Goal: Task Accomplishment & Management: Use online tool/utility

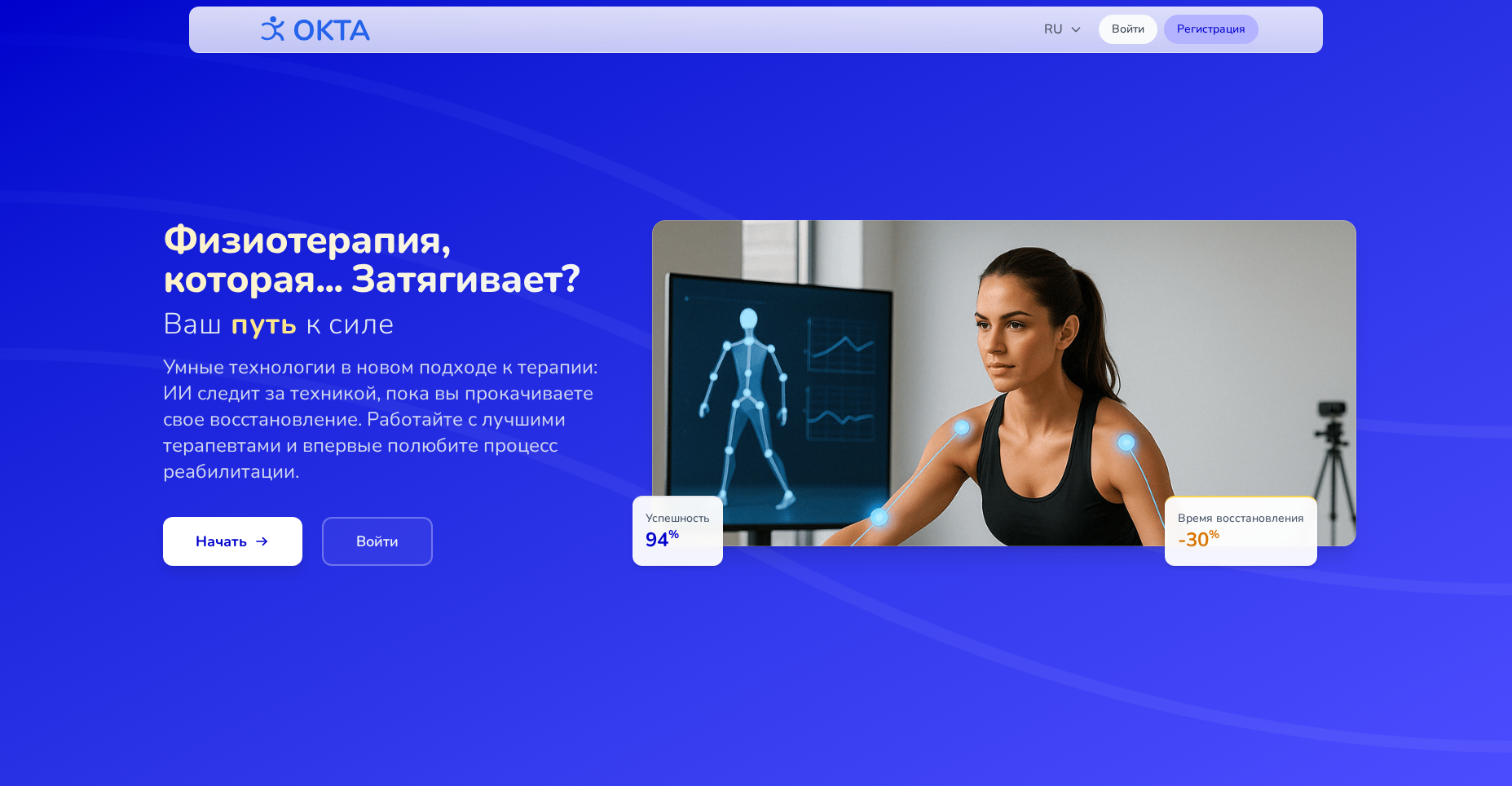
click at [1208, 33] on link "Регистрация" at bounding box center [1212, 29] width 95 height 30
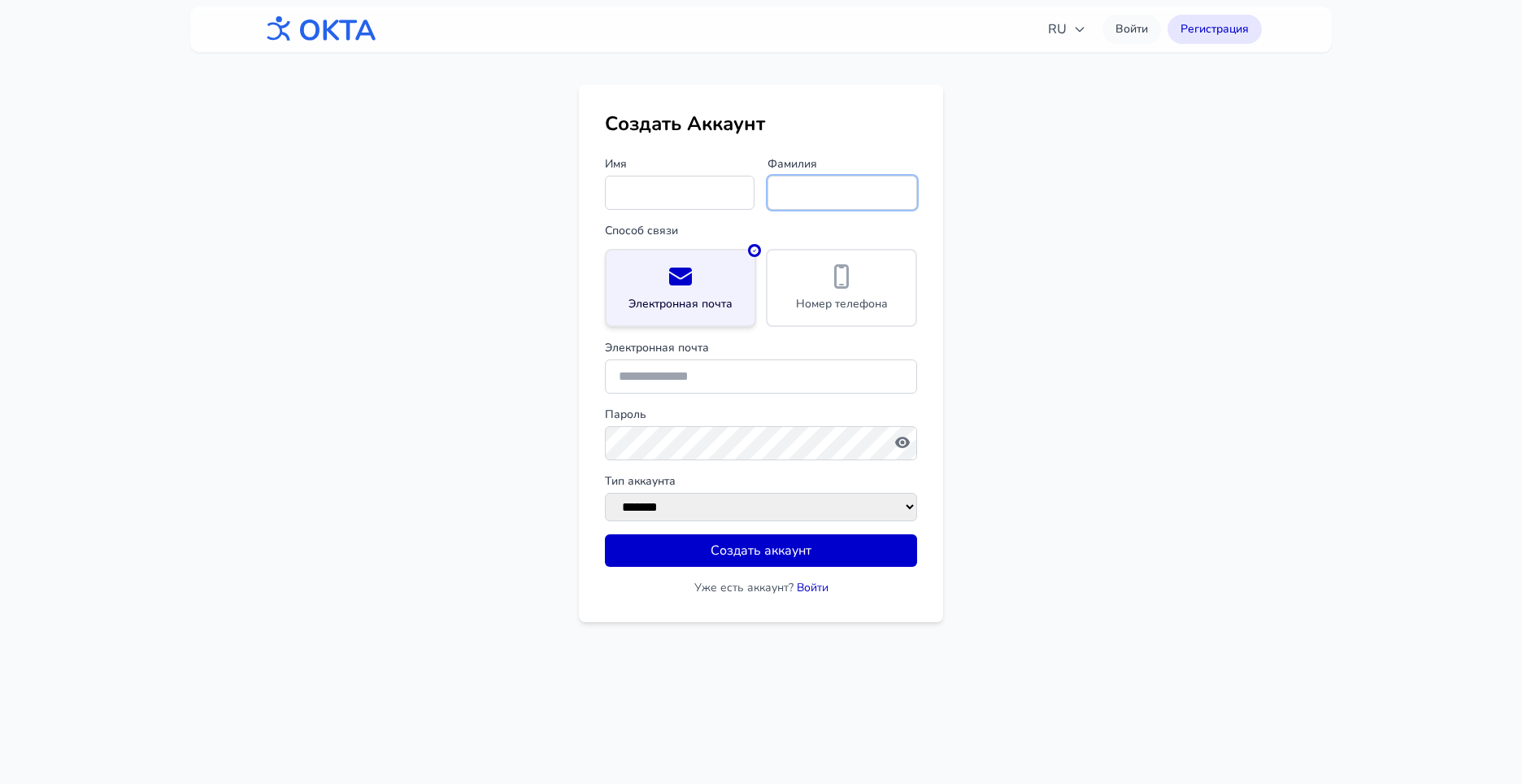
click at [842, 189] on input "Фамилия" at bounding box center [842, 192] width 149 height 34
drag, startPoint x: 1053, startPoint y: 175, endPoint x: 1078, endPoint y: 53, distance: 124.5
click at [1059, 160] on main "Создать Аккаунт Имя [PERSON_NAME] связи Электронная почта Номер телефона Электр…" at bounding box center [761, 353] width 1522 height 538
click at [1138, 30] on link "Войти" at bounding box center [1131, 29] width 58 height 30
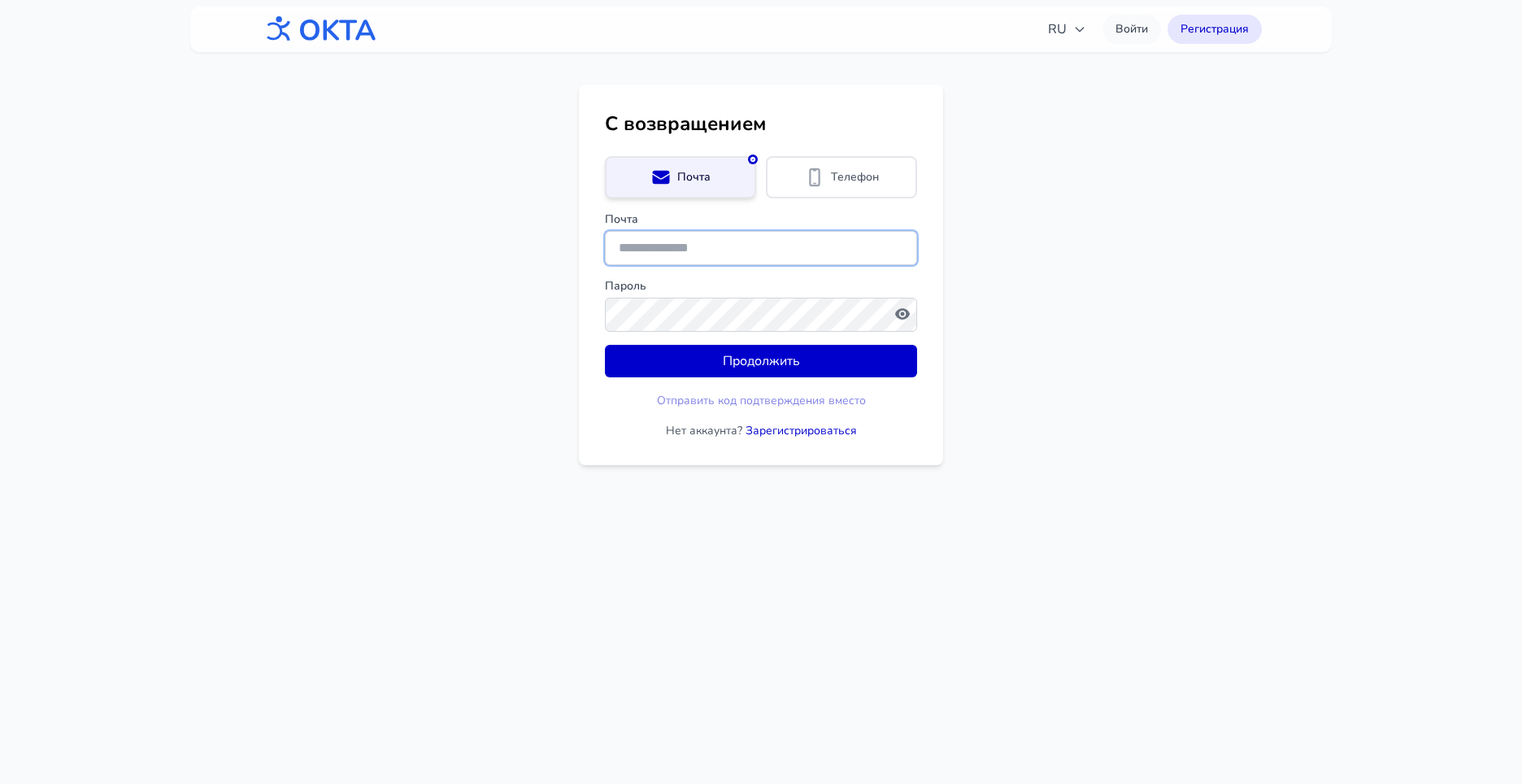
type input "**********"
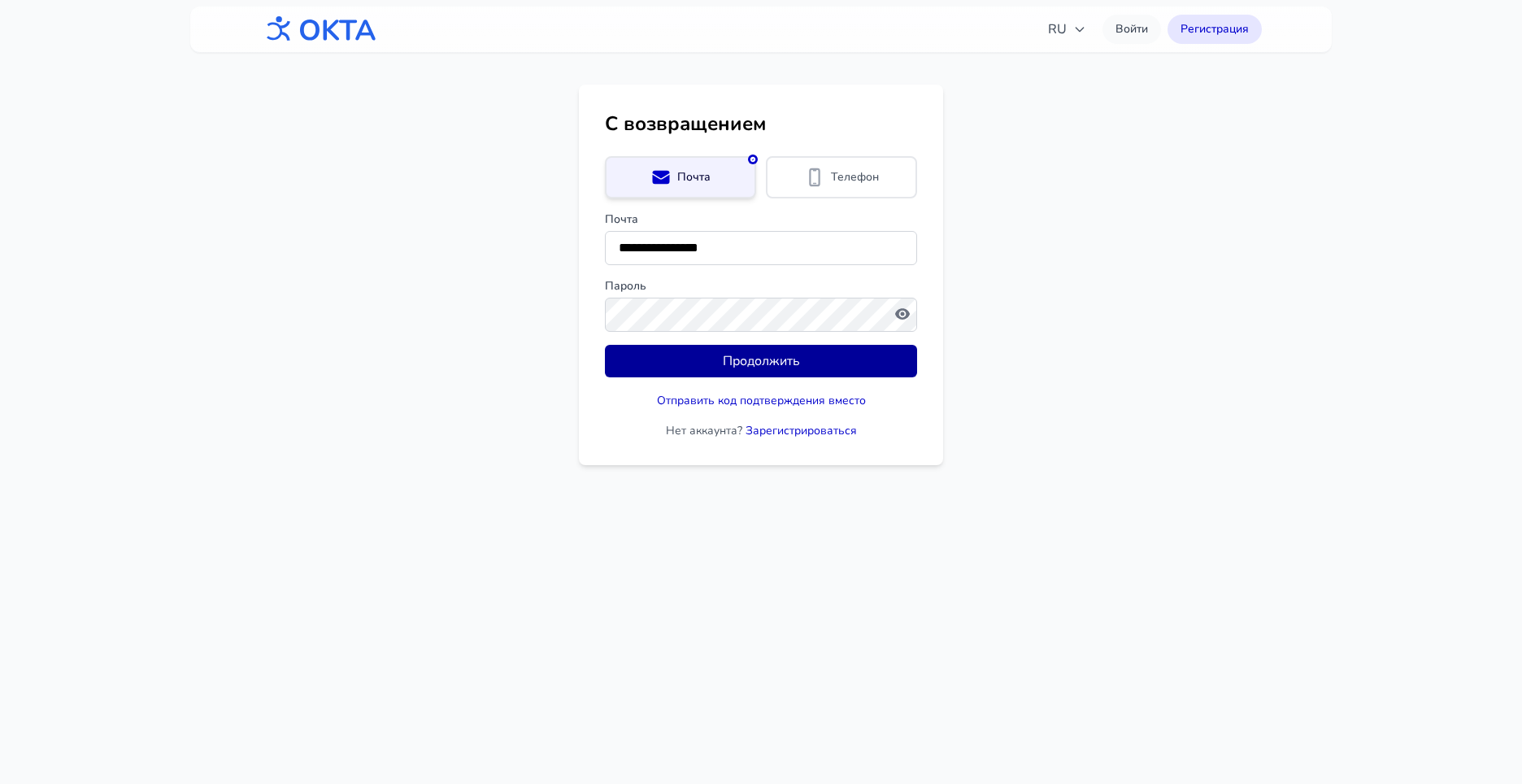
click at [805, 356] on button "Продолжить" at bounding box center [761, 360] width 312 height 33
click at [1037, 393] on main "**********" at bounding box center [761, 274] width 1522 height 381
click at [831, 180] on span "Телефон" at bounding box center [854, 176] width 48 height 16
click at [790, 366] on button "Продолжить" at bounding box center [761, 360] width 312 height 33
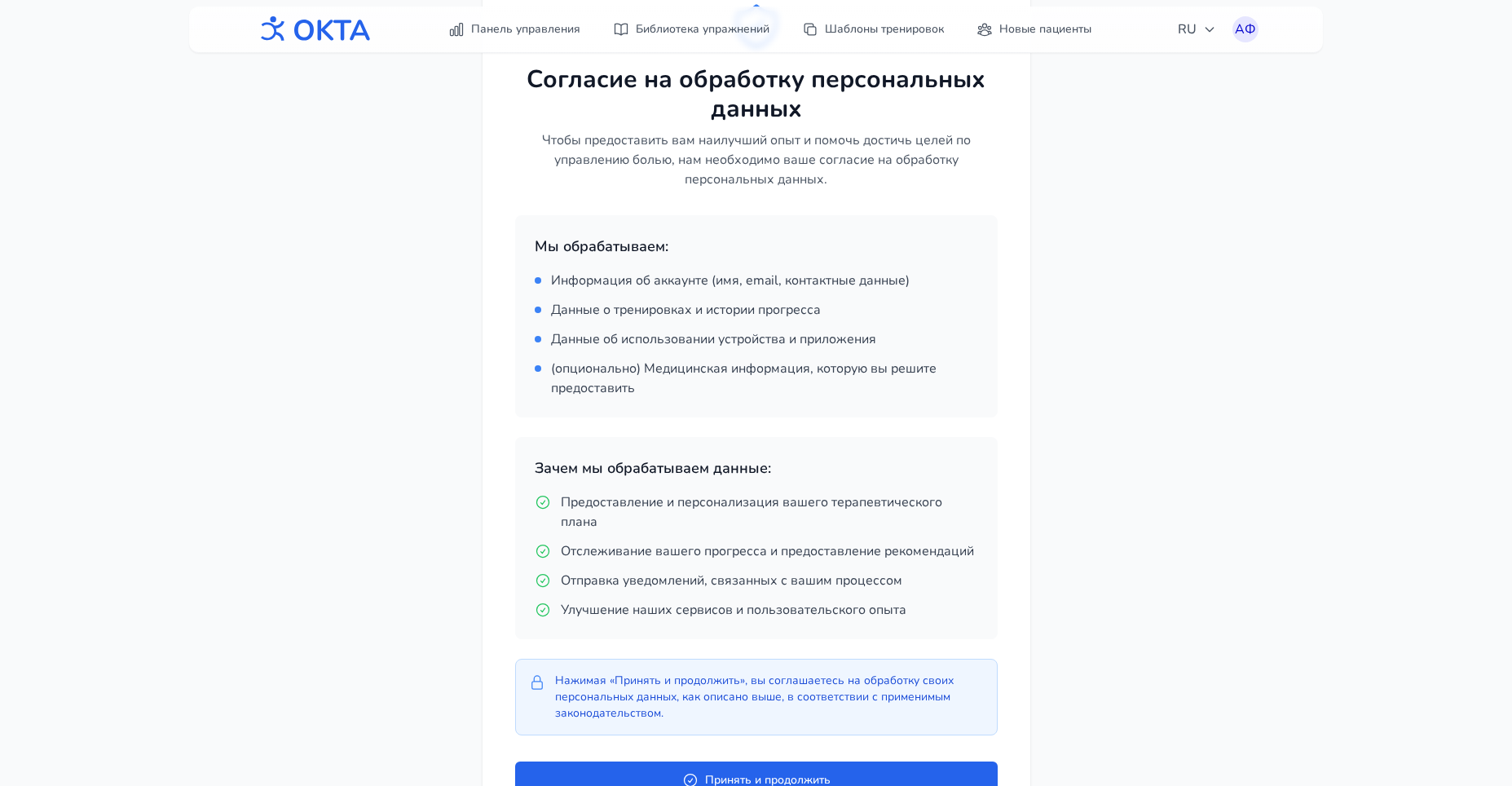
scroll to position [246, 0]
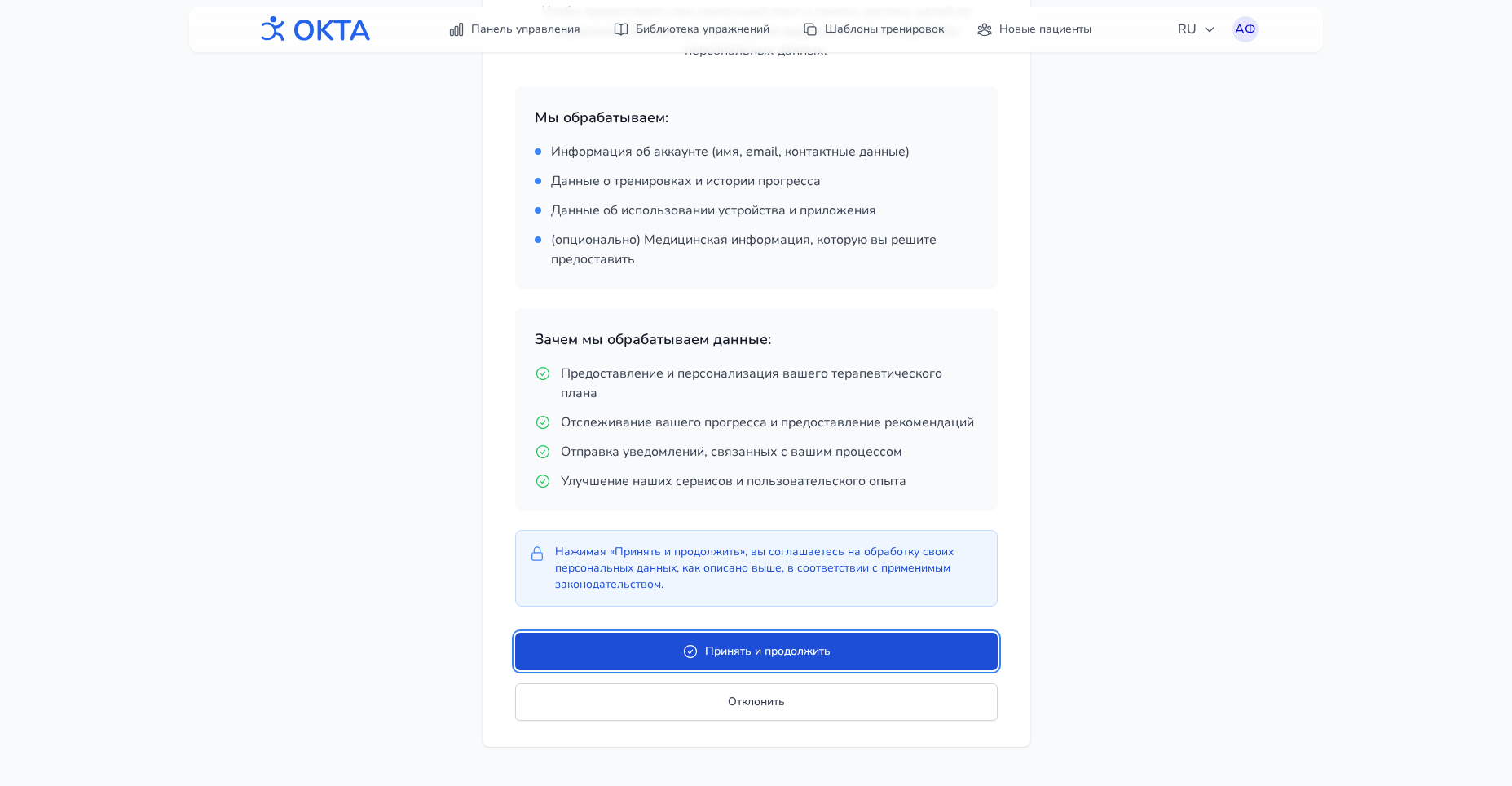
click at [926, 646] on button "Принять и продолжить" at bounding box center [756, 651] width 482 height 37
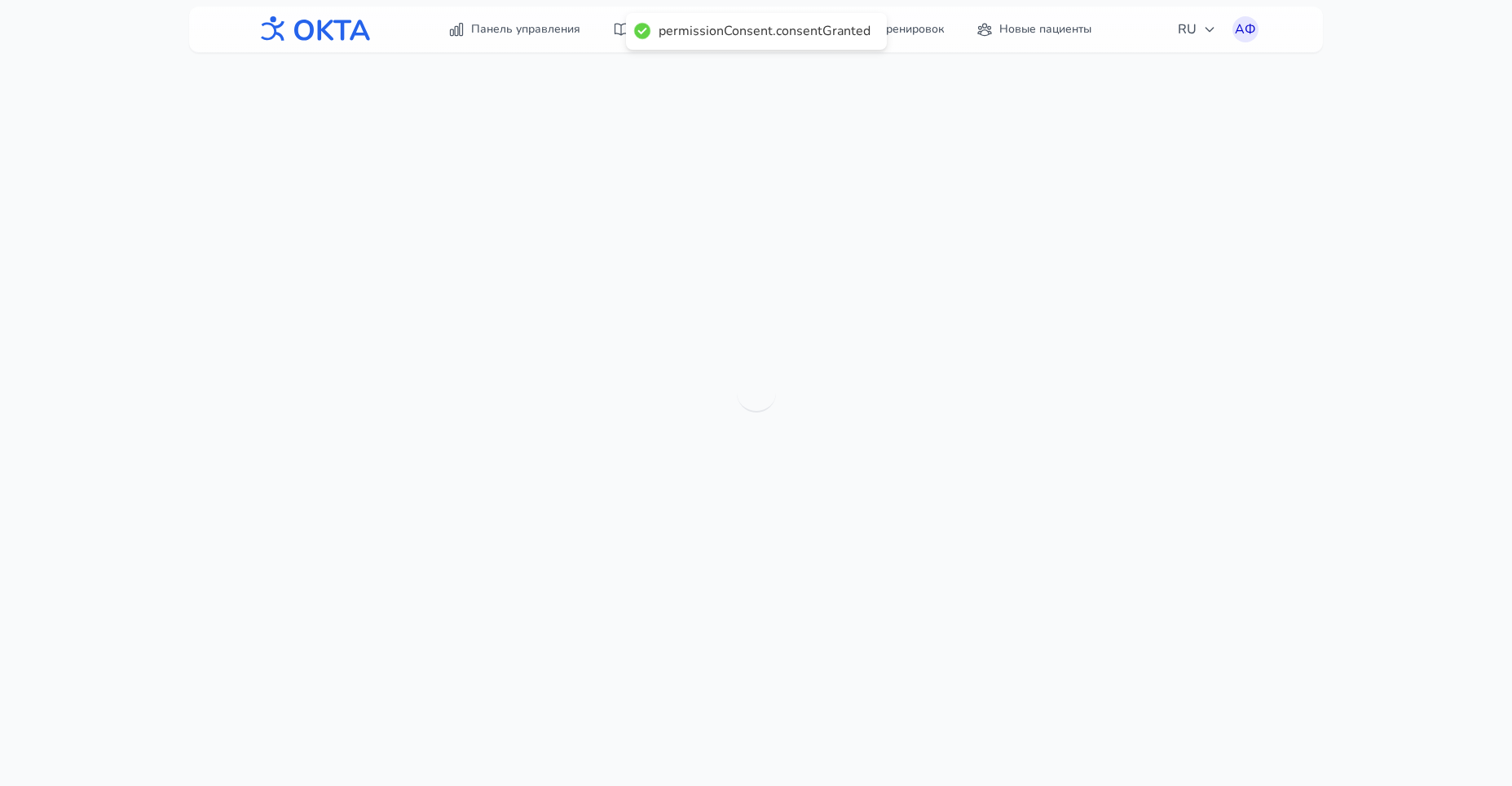
scroll to position [52, 0]
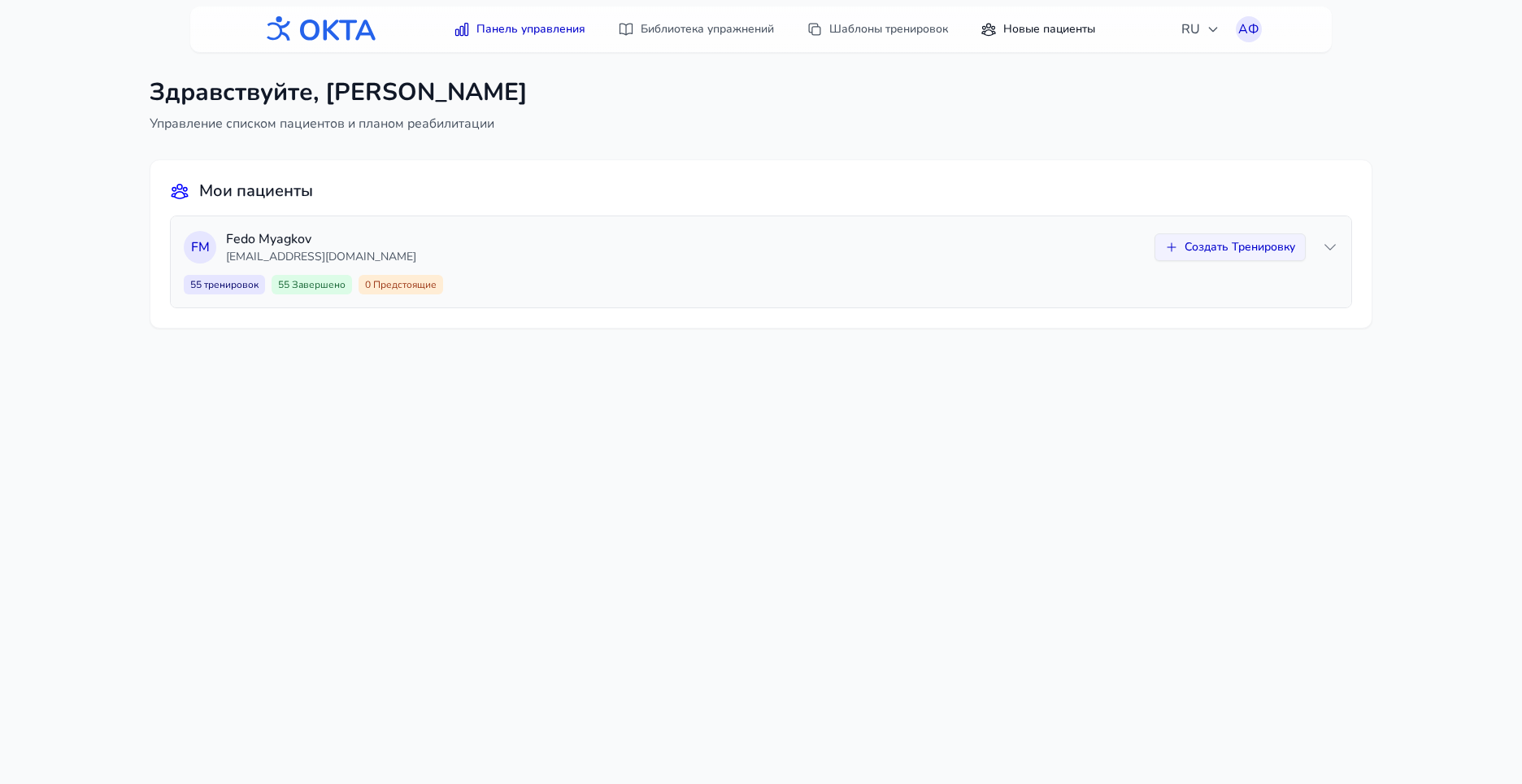
click at [1066, 33] on link "Новые пациенты" at bounding box center [1037, 29] width 134 height 30
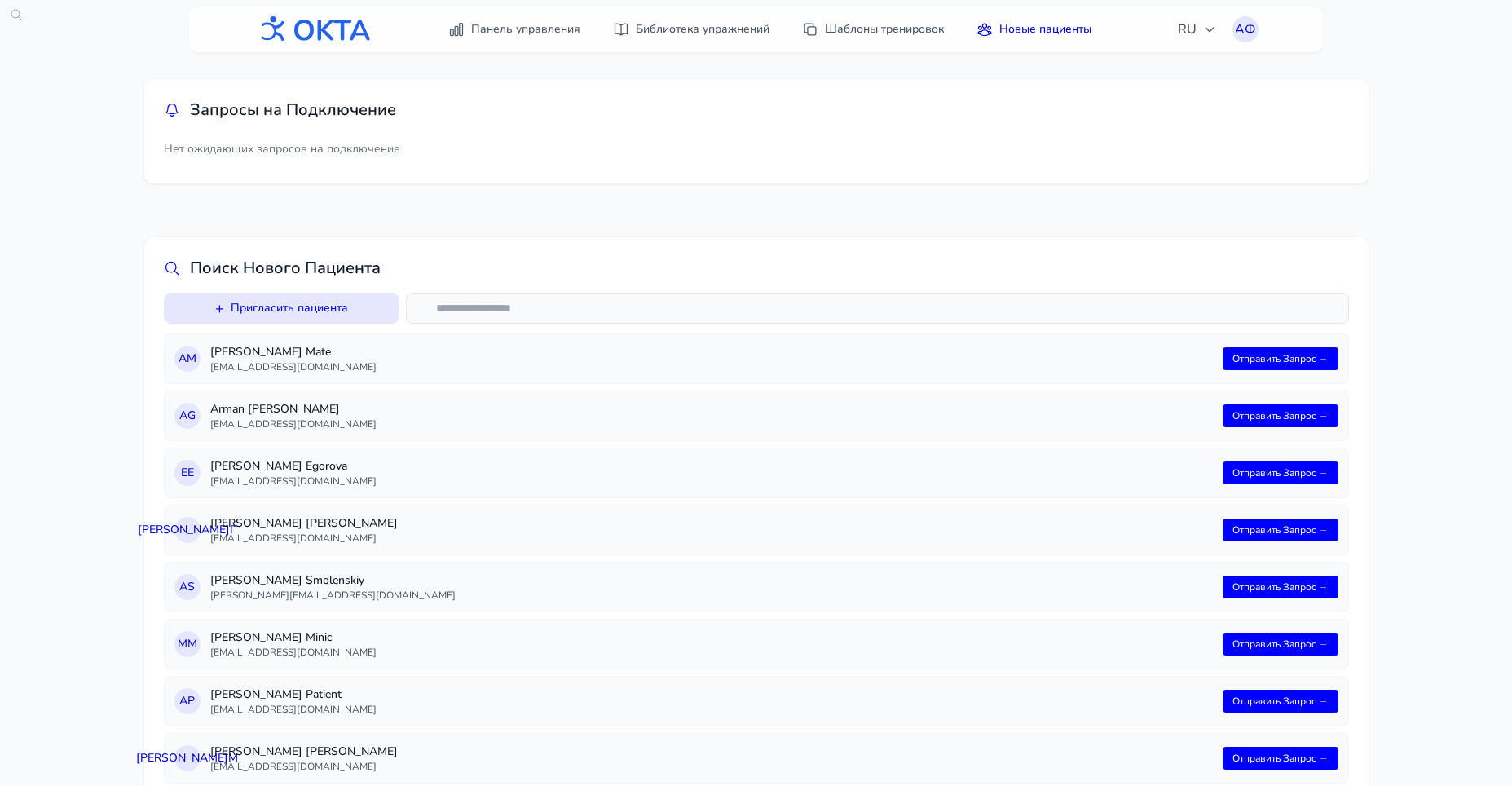
click at [285, 322] on div "+ Пригласить пациента" at bounding box center [282, 308] width 236 height 31
click at [293, 310] on button "+ Пригласить пациента" at bounding box center [282, 308] width 234 height 30
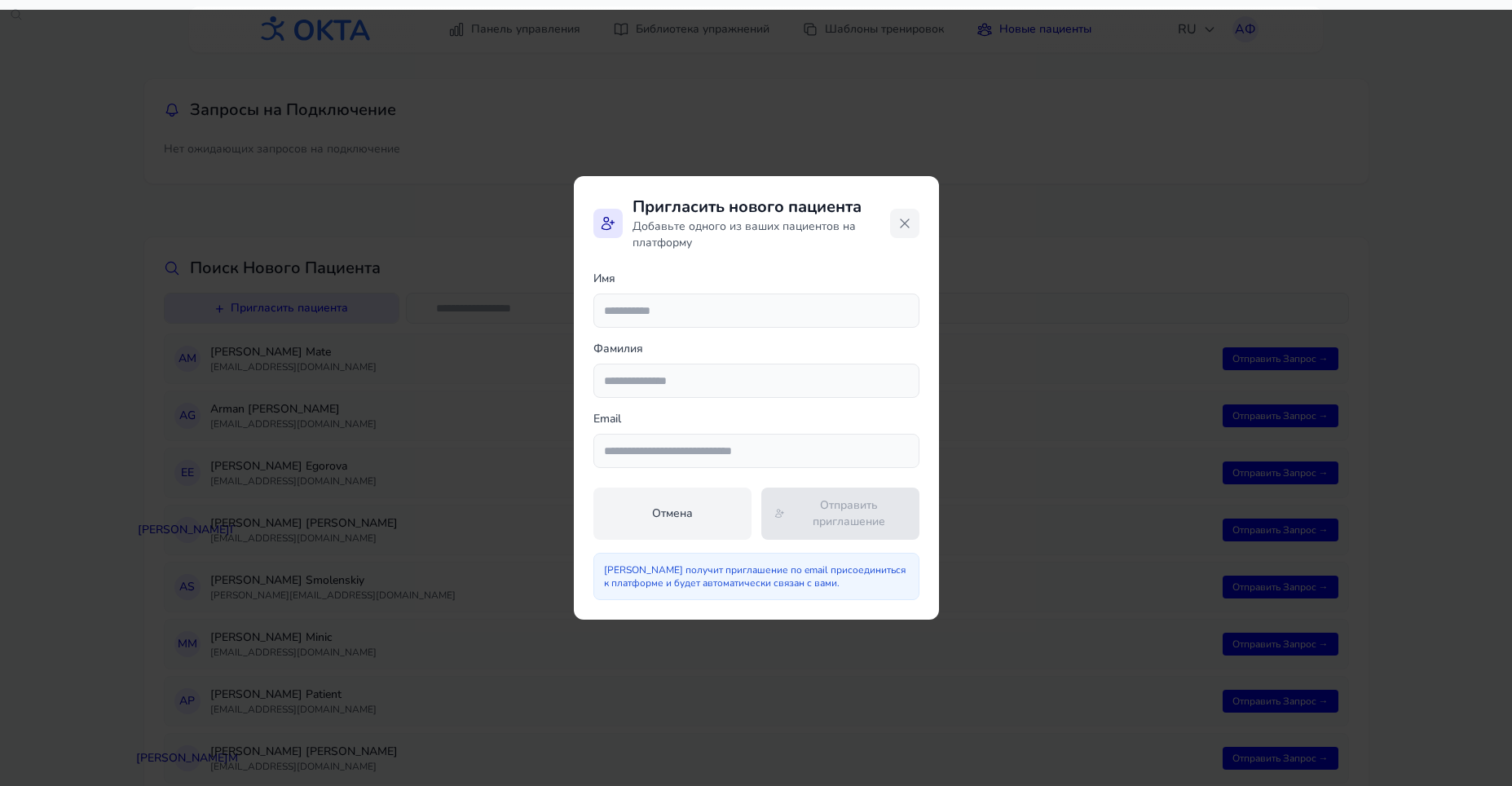
click at [904, 226] on icon at bounding box center [904, 223] width 16 height 16
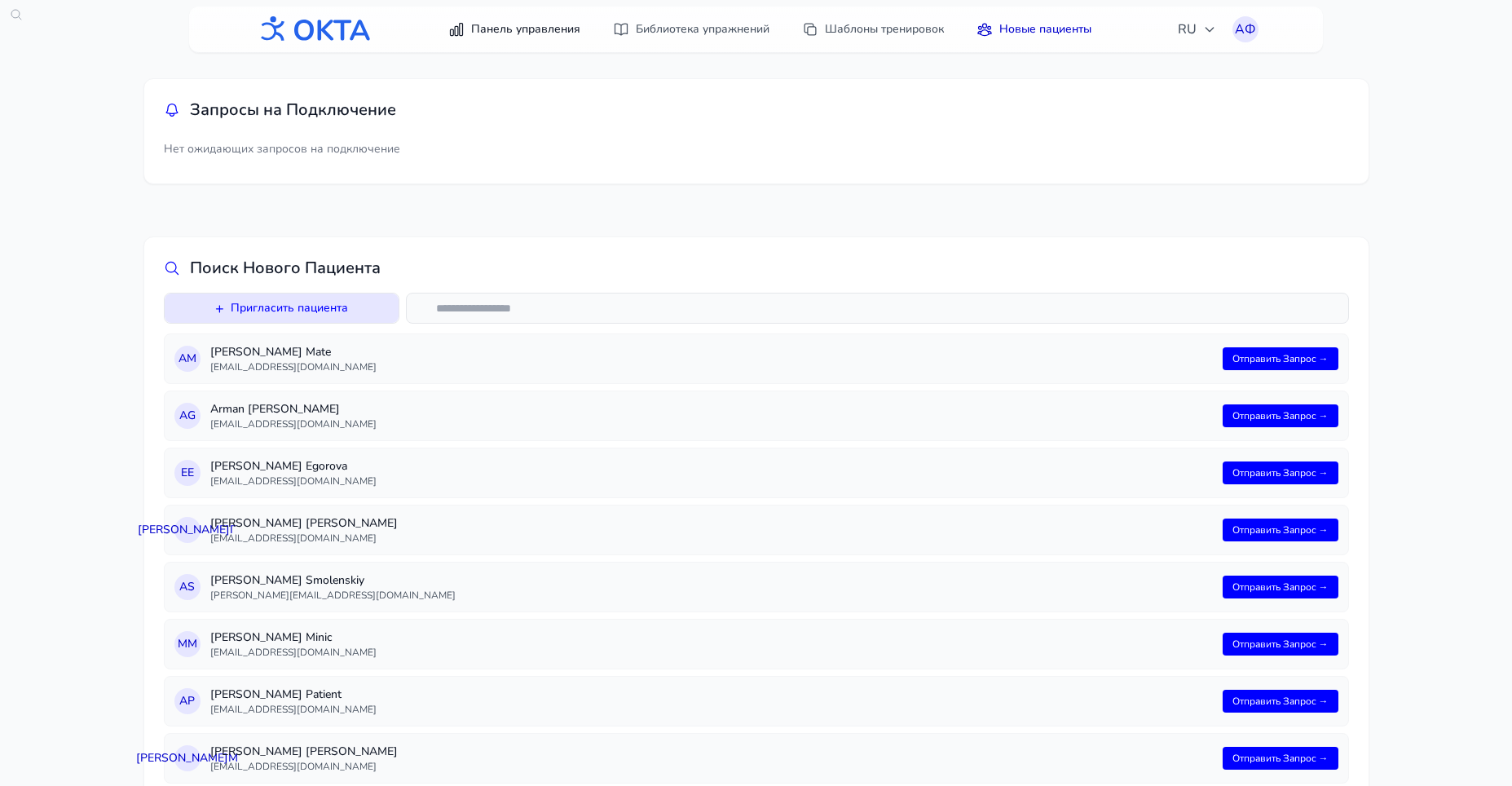
click at [551, 35] on link "Панель управления" at bounding box center [514, 29] width 151 height 30
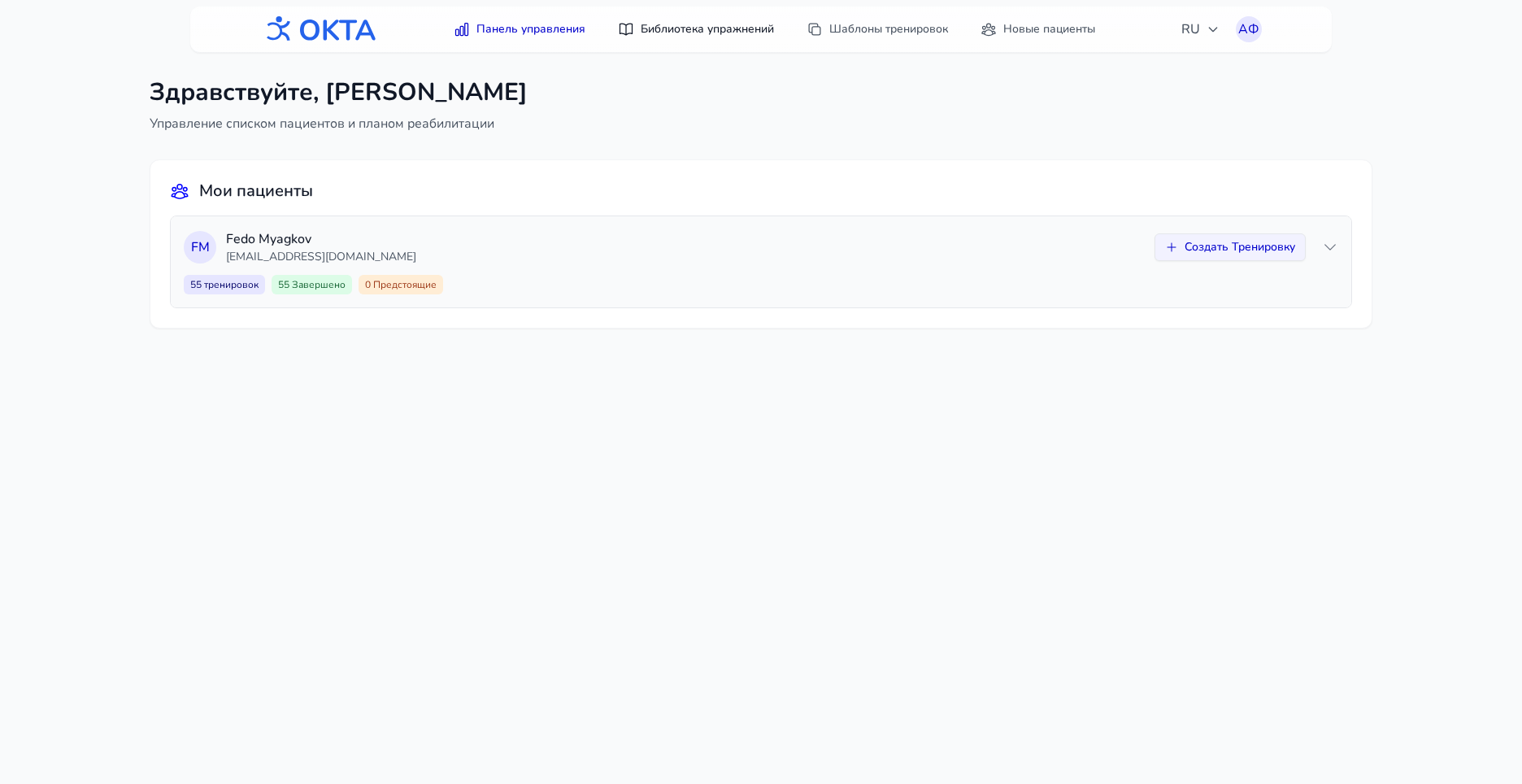
click at [634, 35] on link "Библиотека упражнений" at bounding box center [696, 29] width 176 height 30
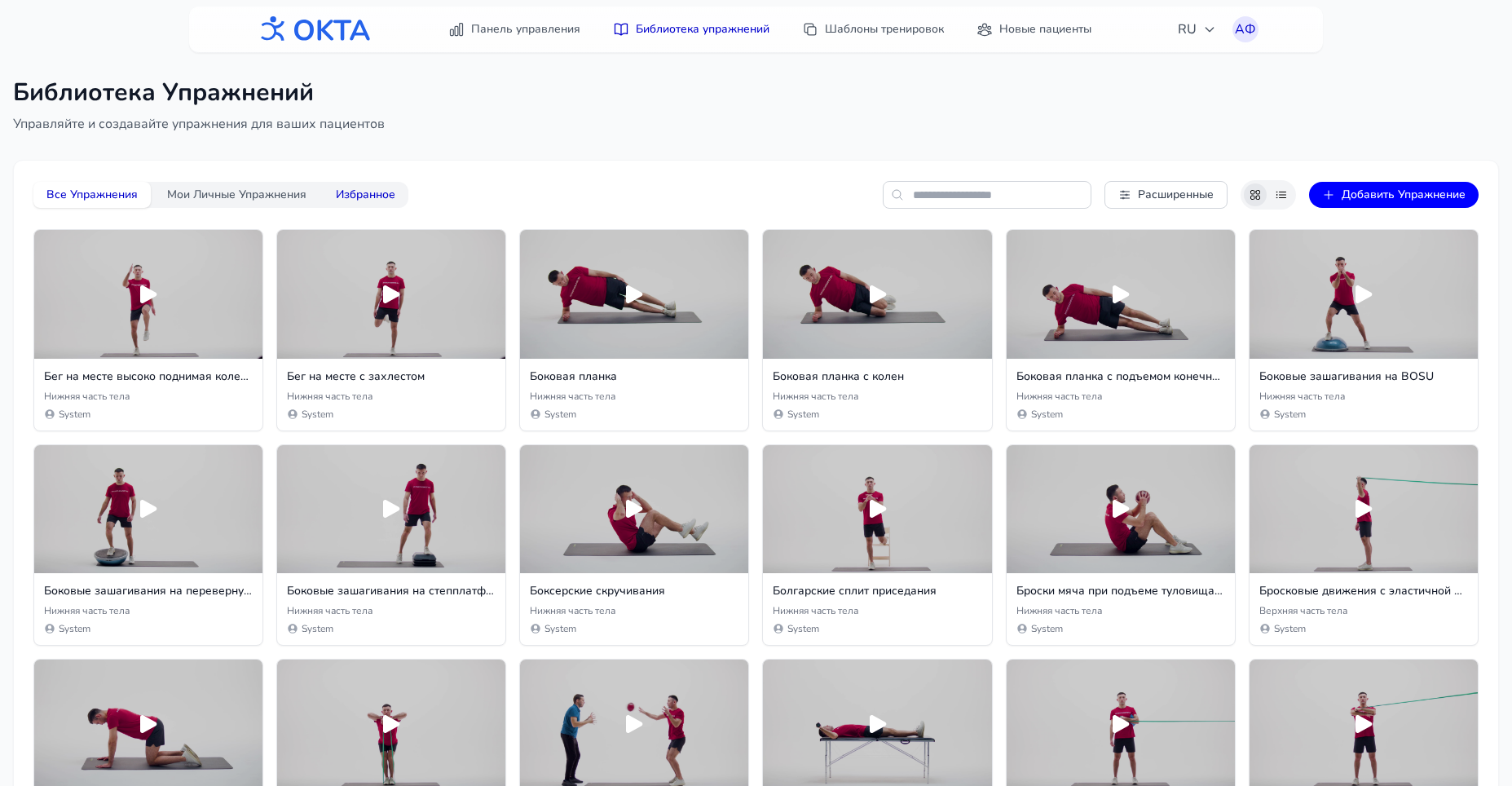
click at [386, 206] on button "Избранное" at bounding box center [365, 195] width 85 height 26
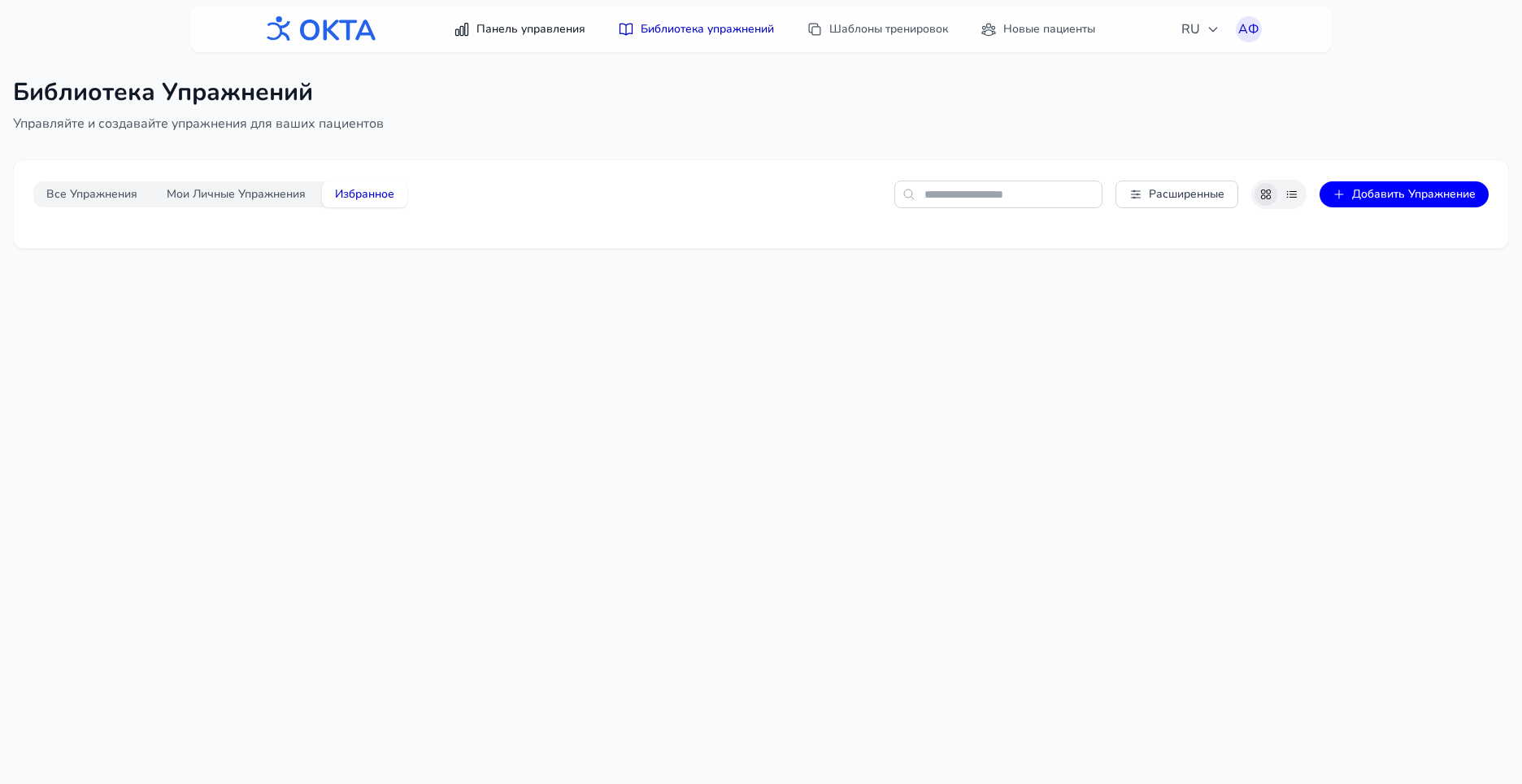
click at [528, 19] on link "Панель управления" at bounding box center [519, 29] width 151 height 30
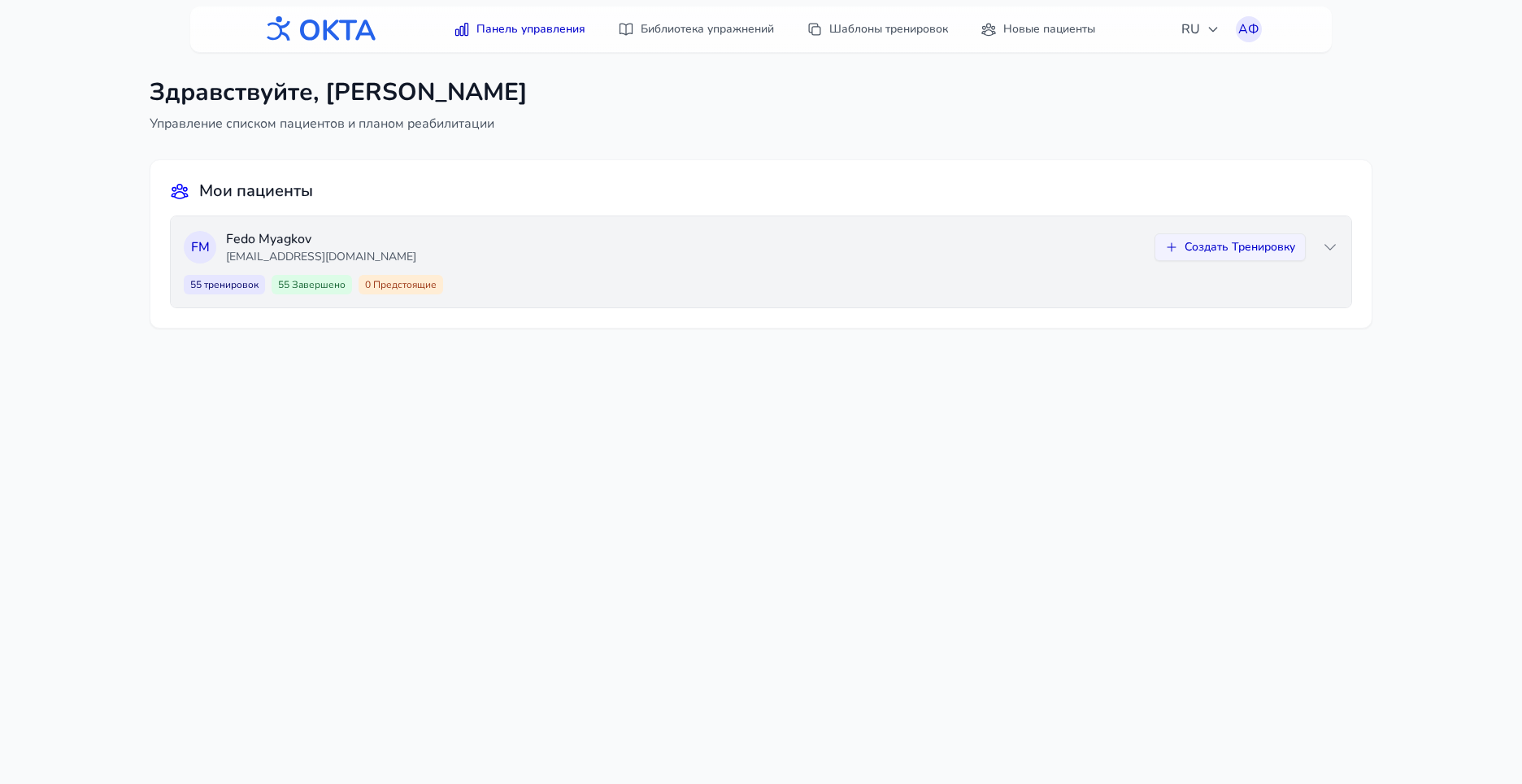
click at [318, 280] on span "Завершено" at bounding box center [317, 284] width 56 height 13
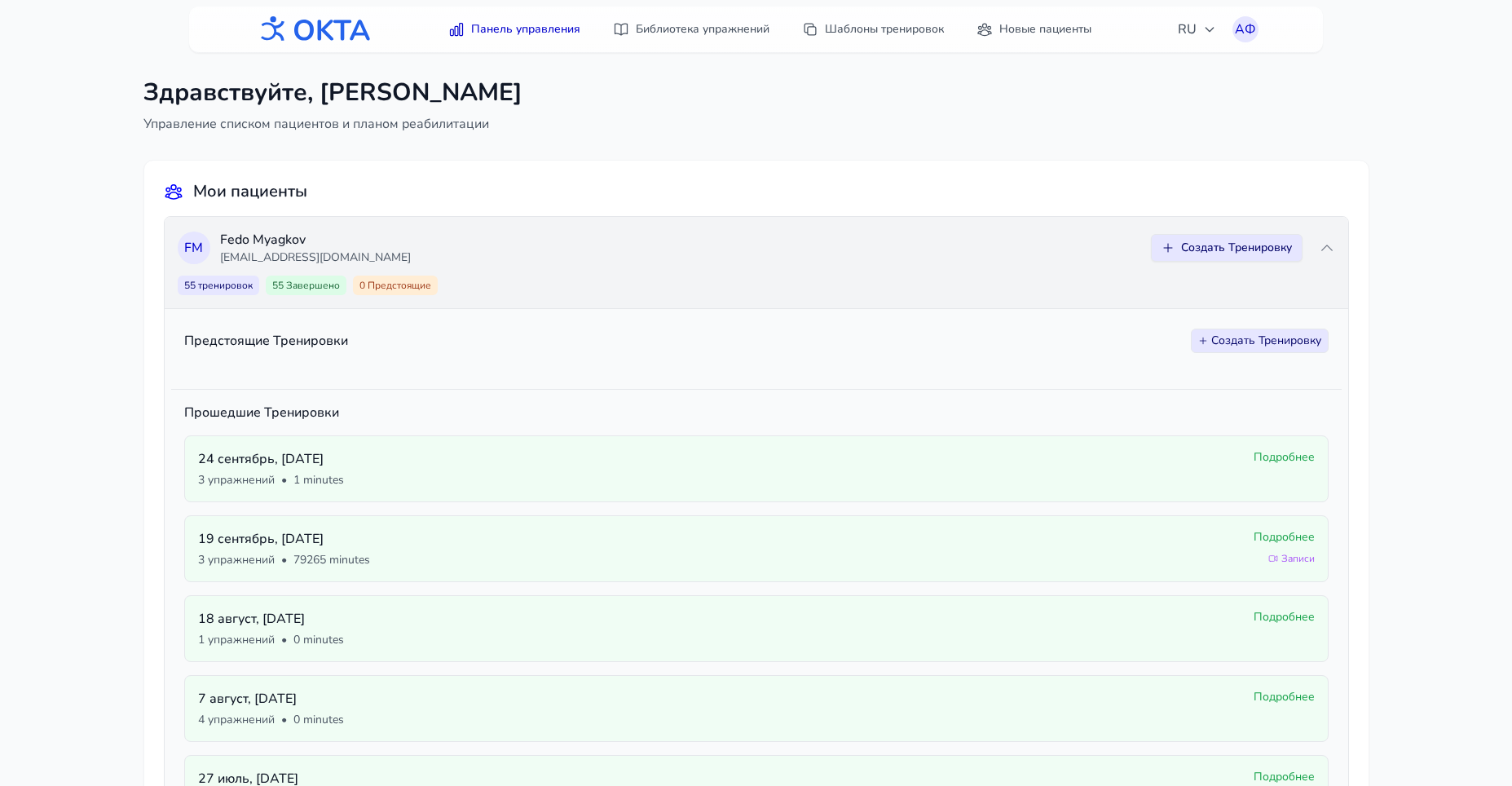
click at [1243, 245] on button "Создать Тренировку" at bounding box center [1226, 247] width 151 height 28
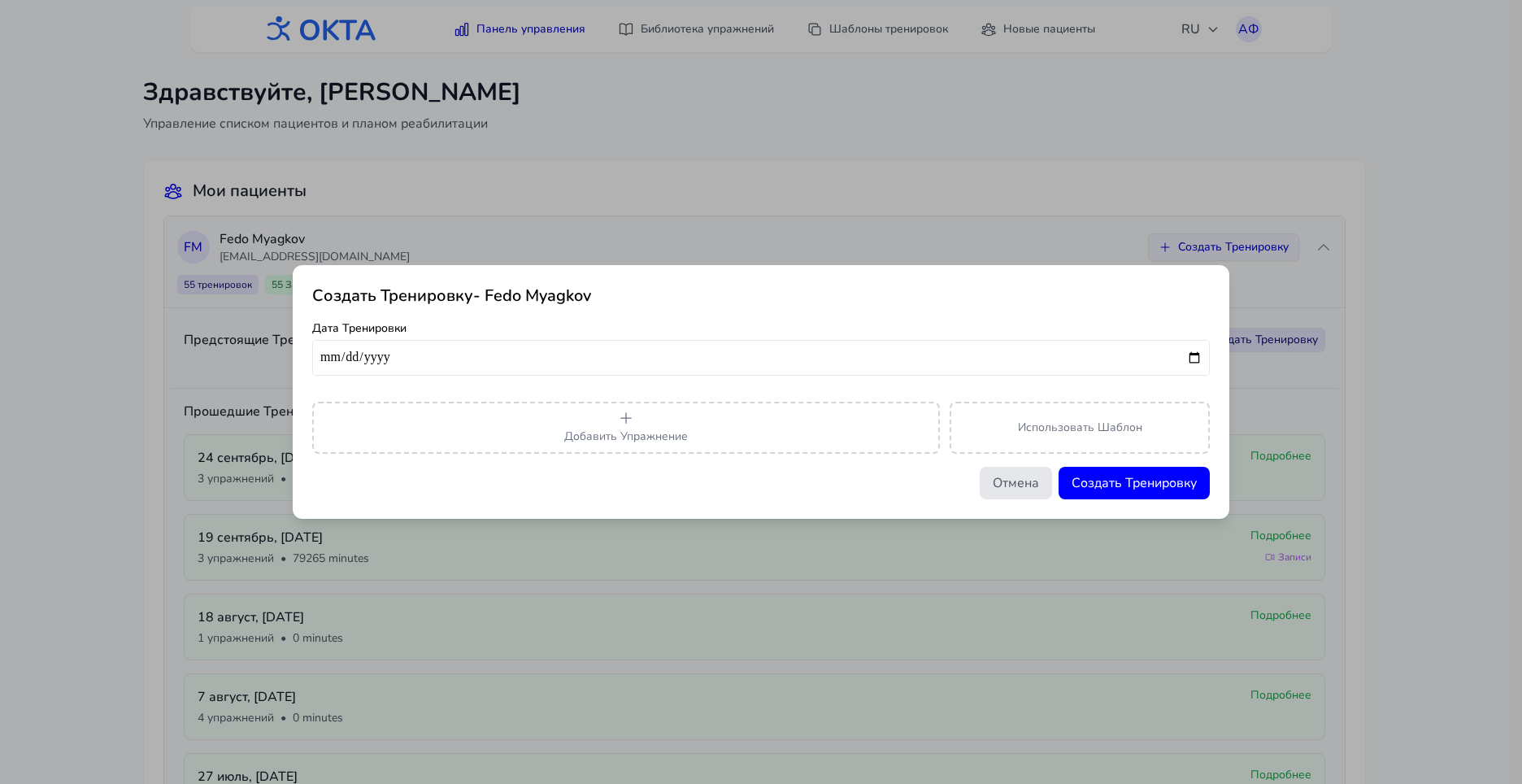
click at [1045, 488] on button "Отмена" at bounding box center [1016, 483] width 73 height 33
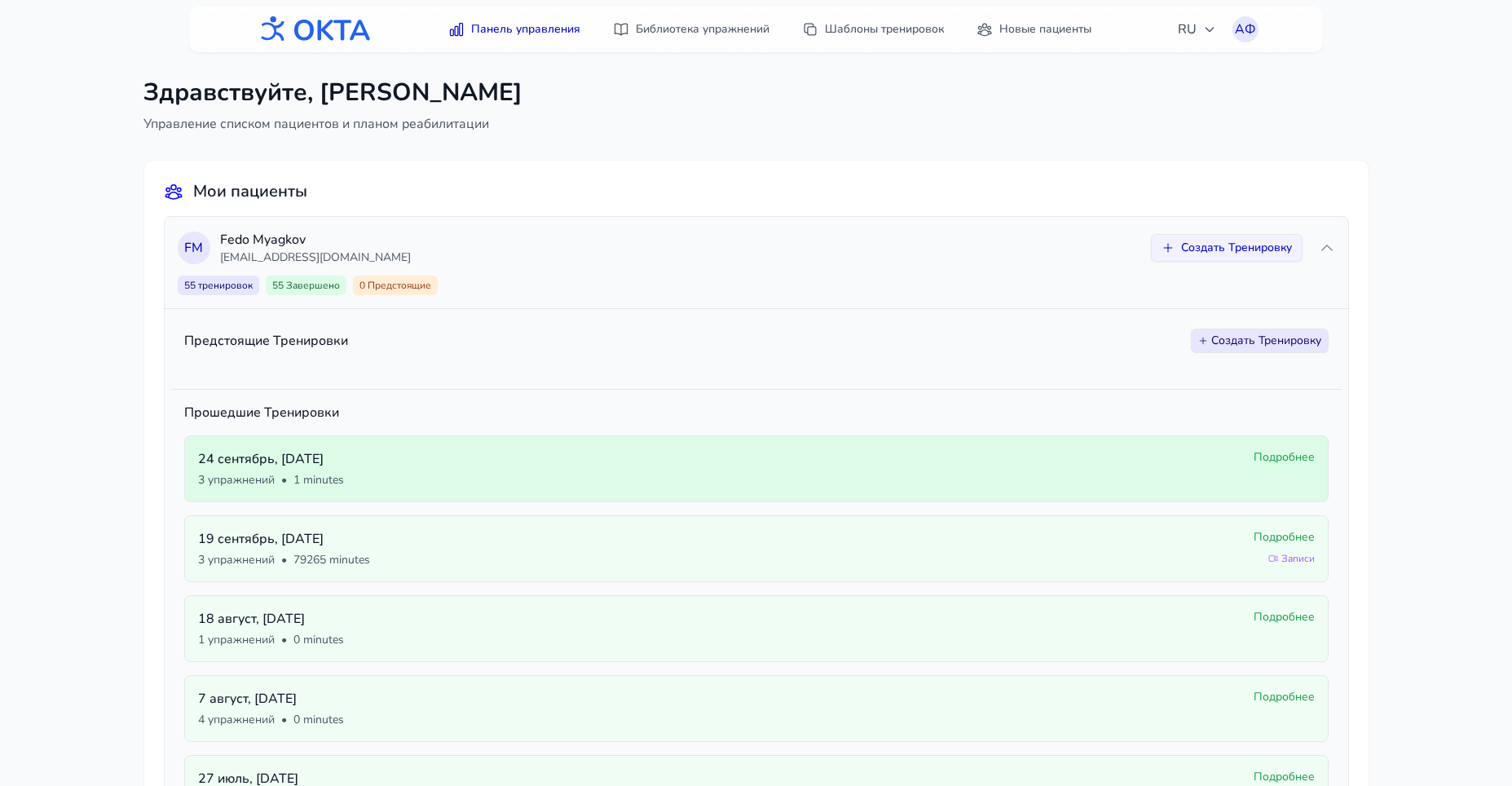
click at [1291, 455] on span "Подробнее" at bounding box center [1284, 457] width 61 height 16
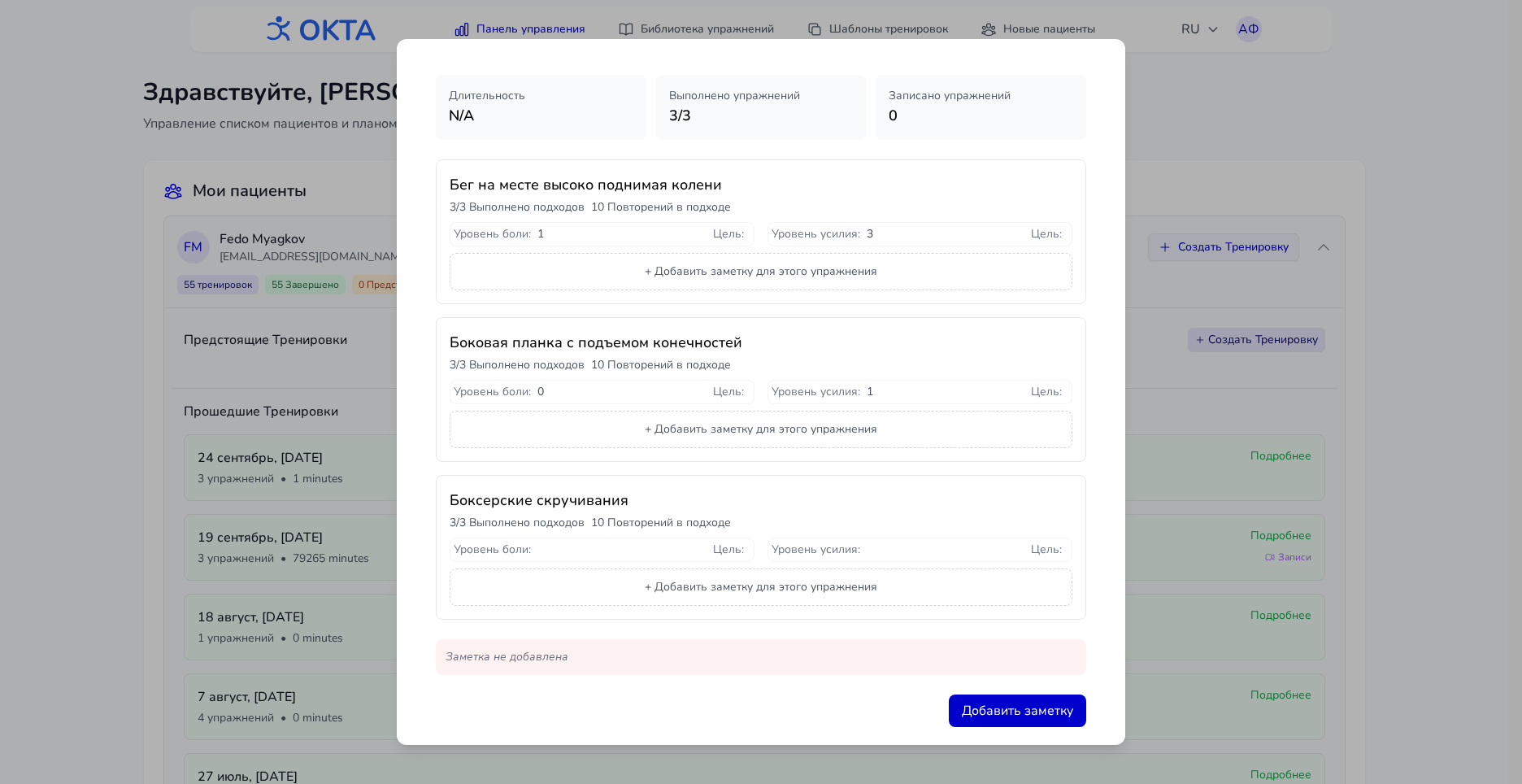
scroll to position [67, 0]
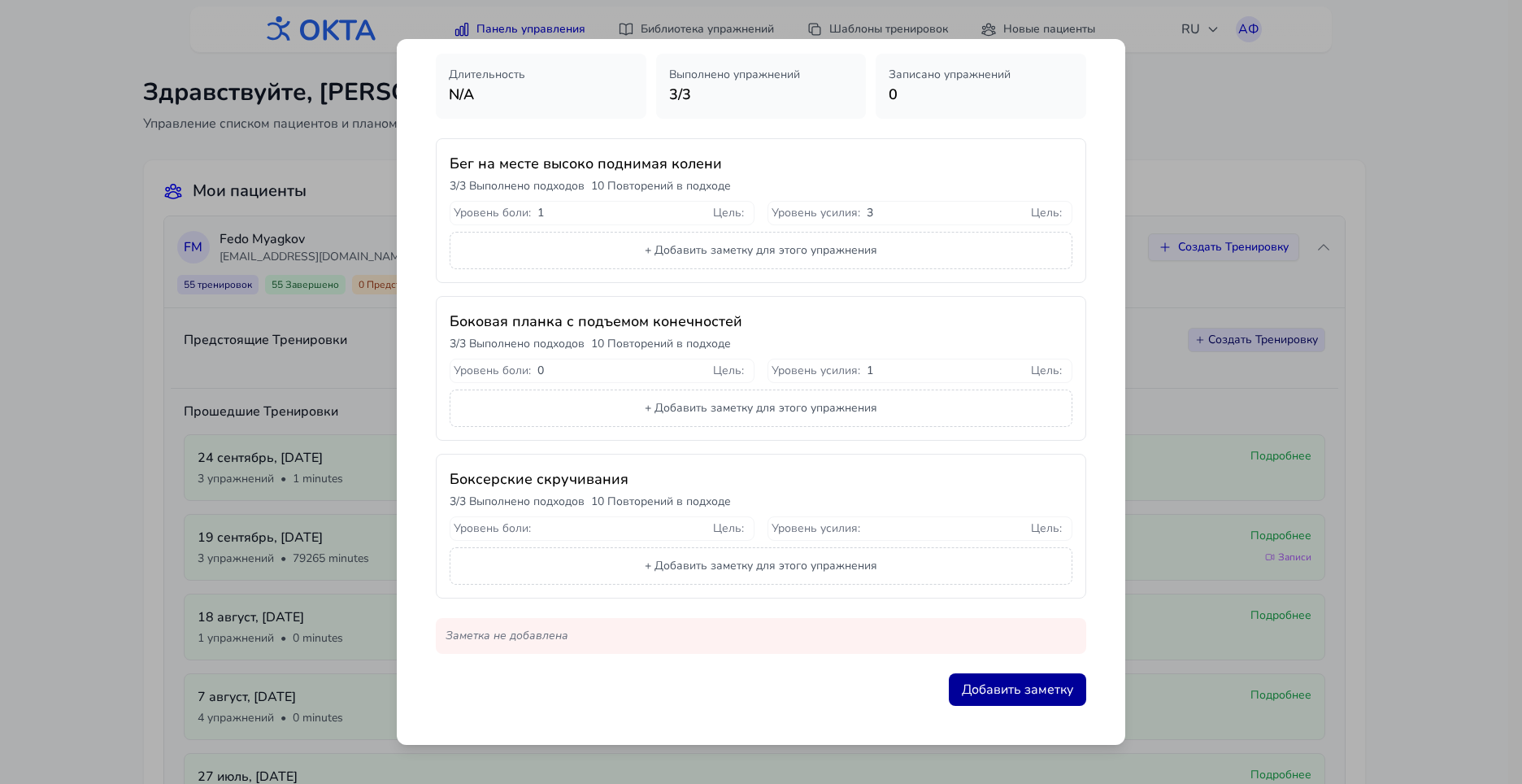
click at [1034, 684] on button "Добавить заметку" at bounding box center [1017, 689] width 138 height 33
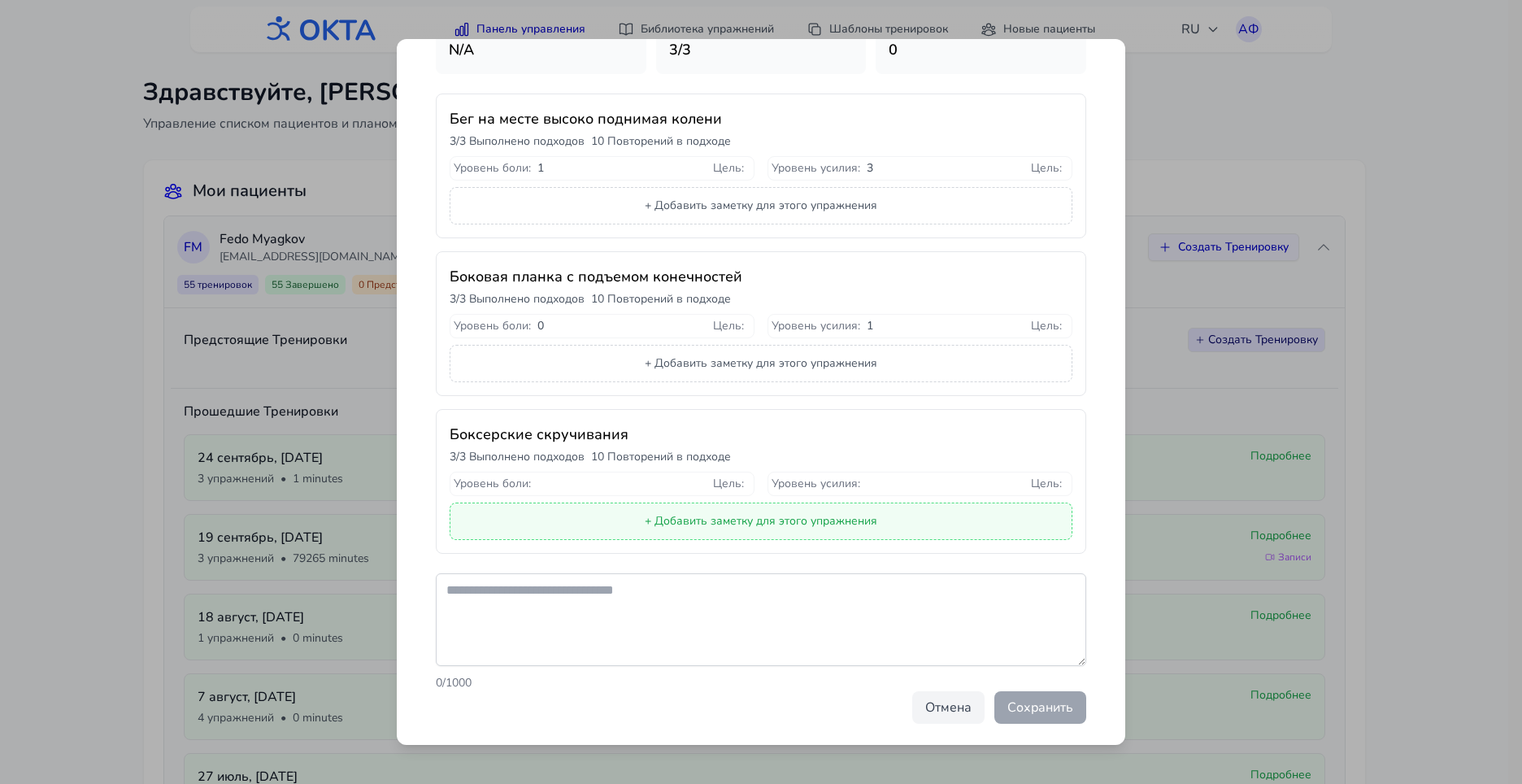
scroll to position [149, 0]
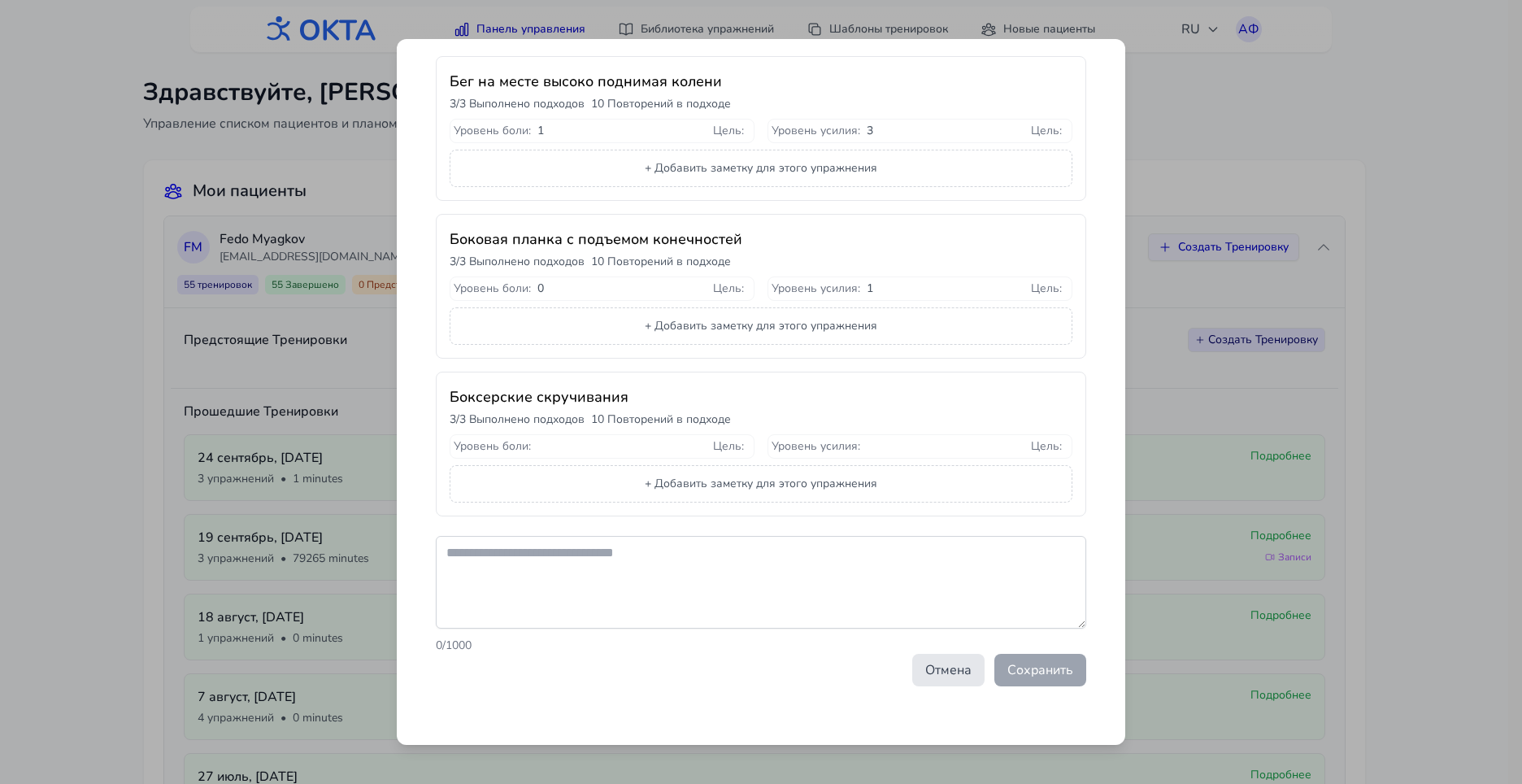
click at [918, 665] on button "Отмена" at bounding box center [949, 669] width 73 height 33
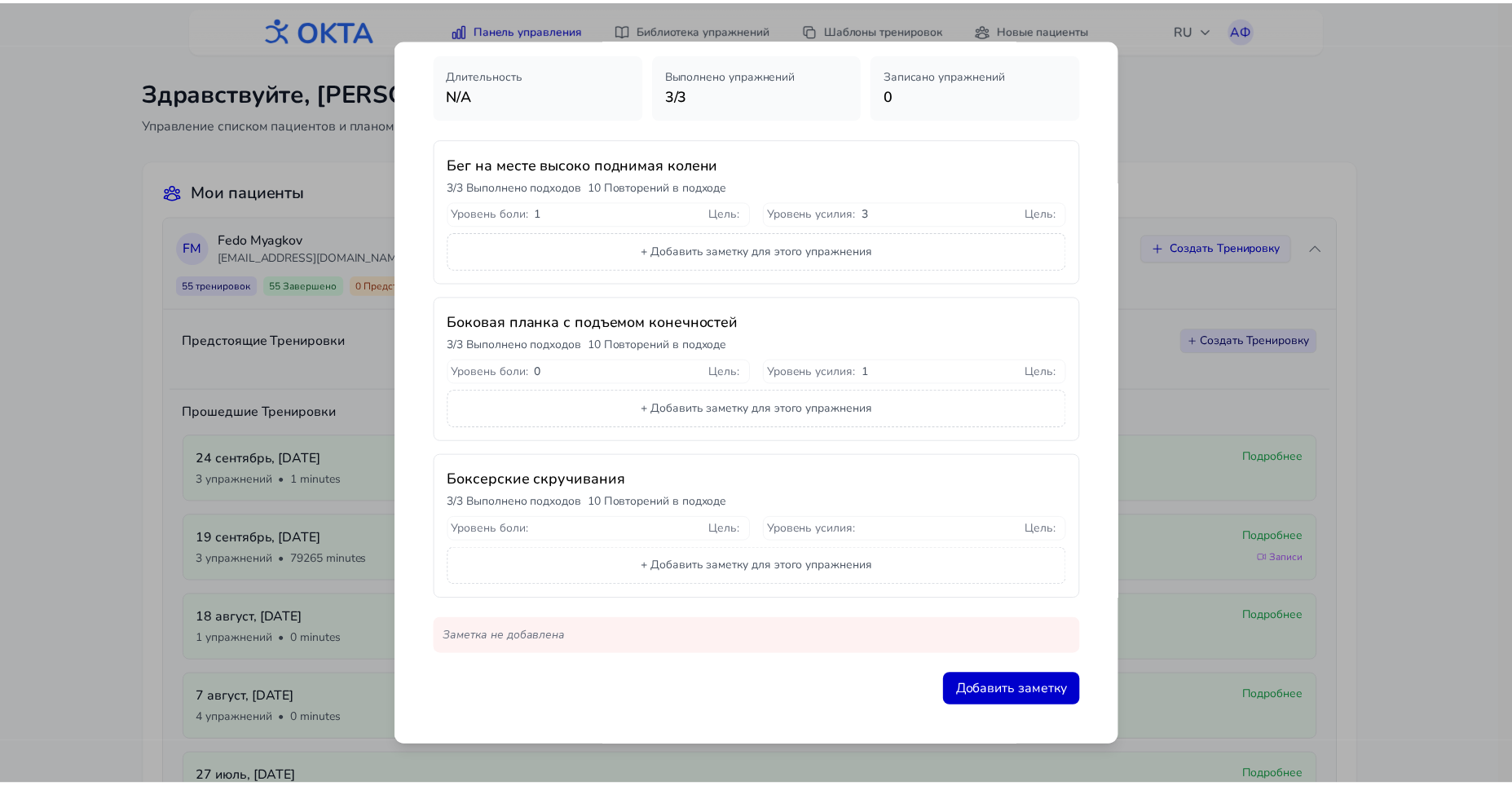
scroll to position [0, 0]
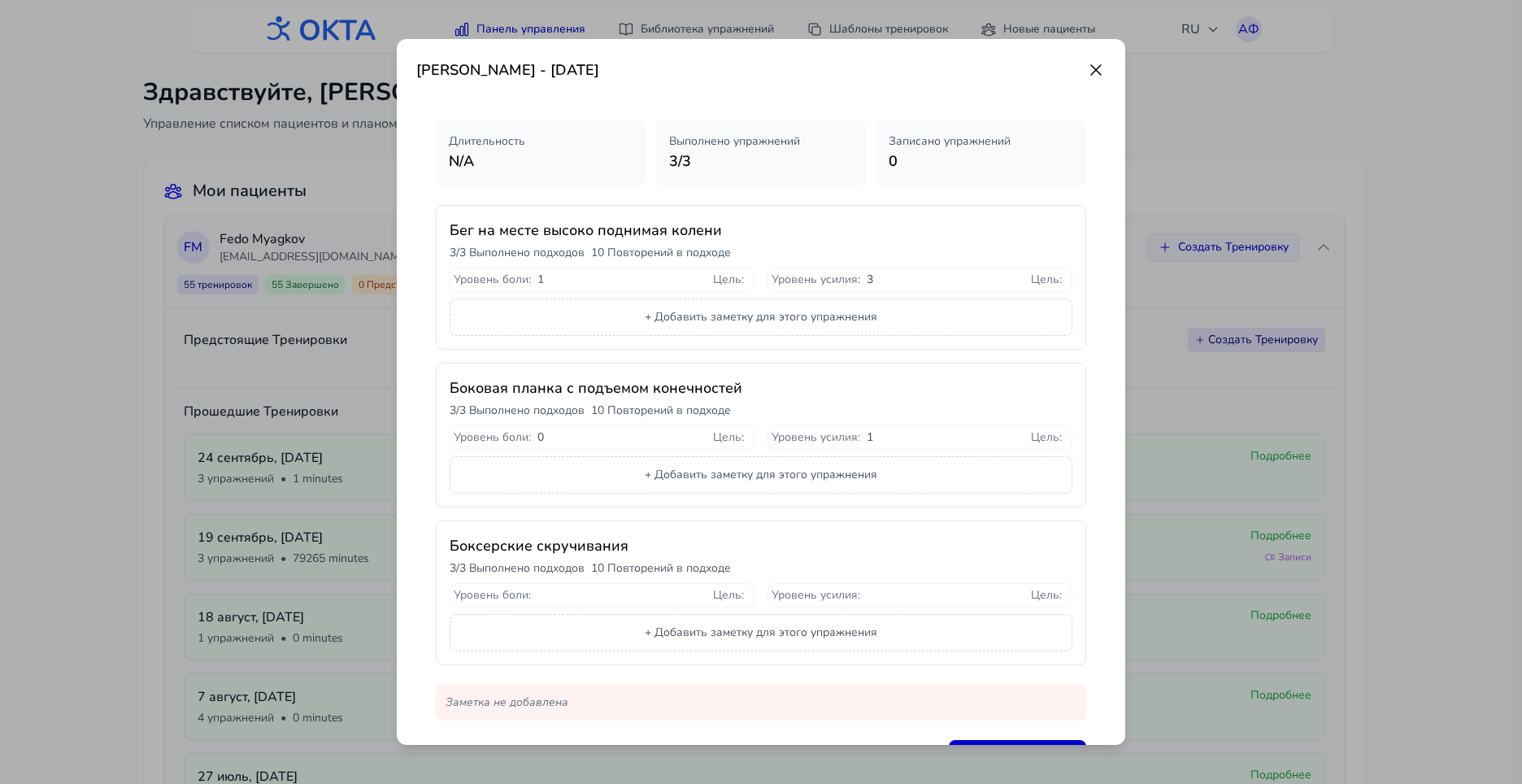
drag, startPoint x: 1084, startPoint y: 63, endPoint x: 1087, endPoint y: 96, distance: 33.1
click at [1086, 63] on icon at bounding box center [1096, 69] width 19 height 19
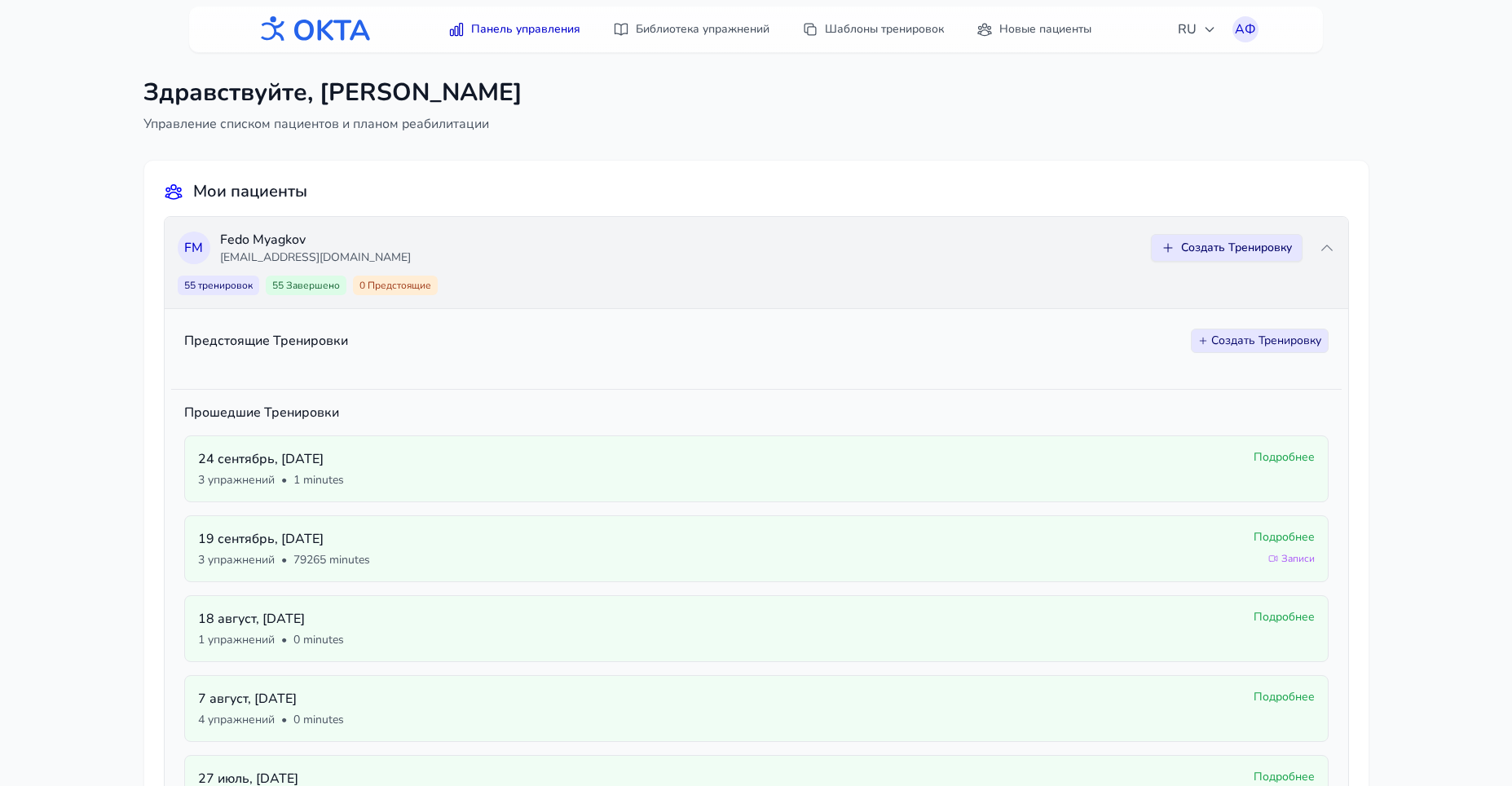
click at [1195, 254] on button "Создать Тренировку" at bounding box center [1226, 247] width 151 height 28
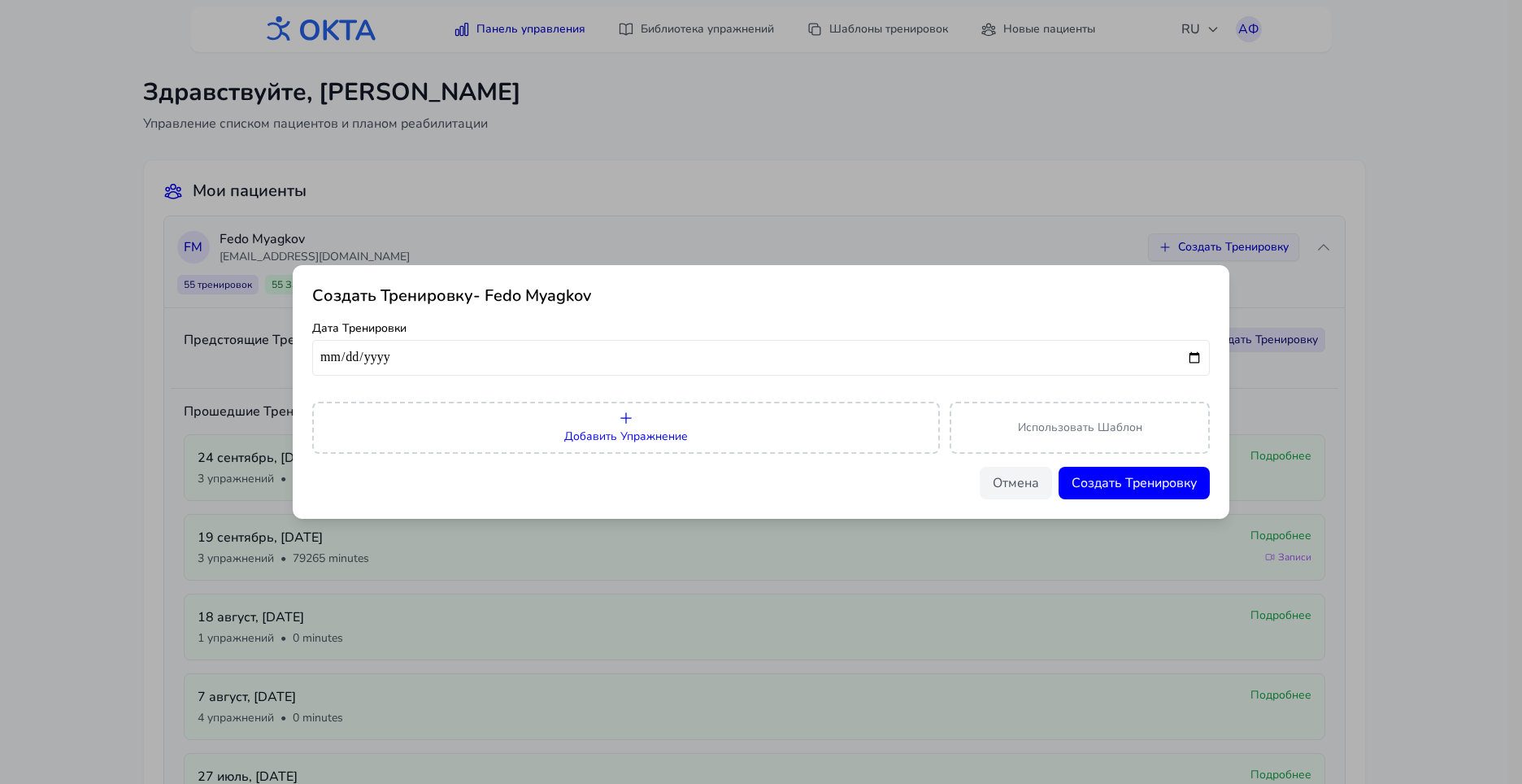
click at [683, 420] on button "Добавить Упражнение" at bounding box center [626, 428] width 628 height 52
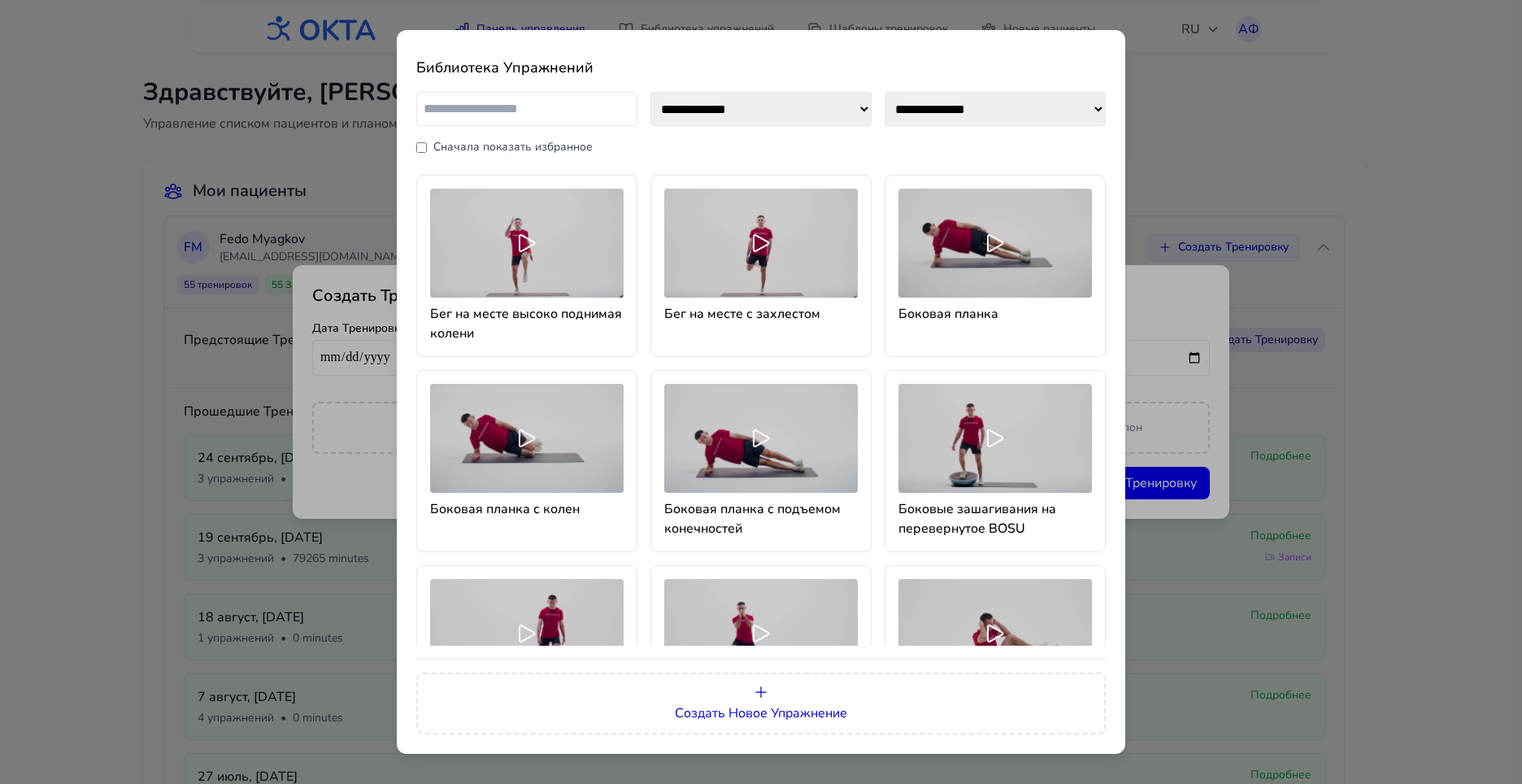
click at [719, 415] on div at bounding box center [761, 438] width 193 height 109
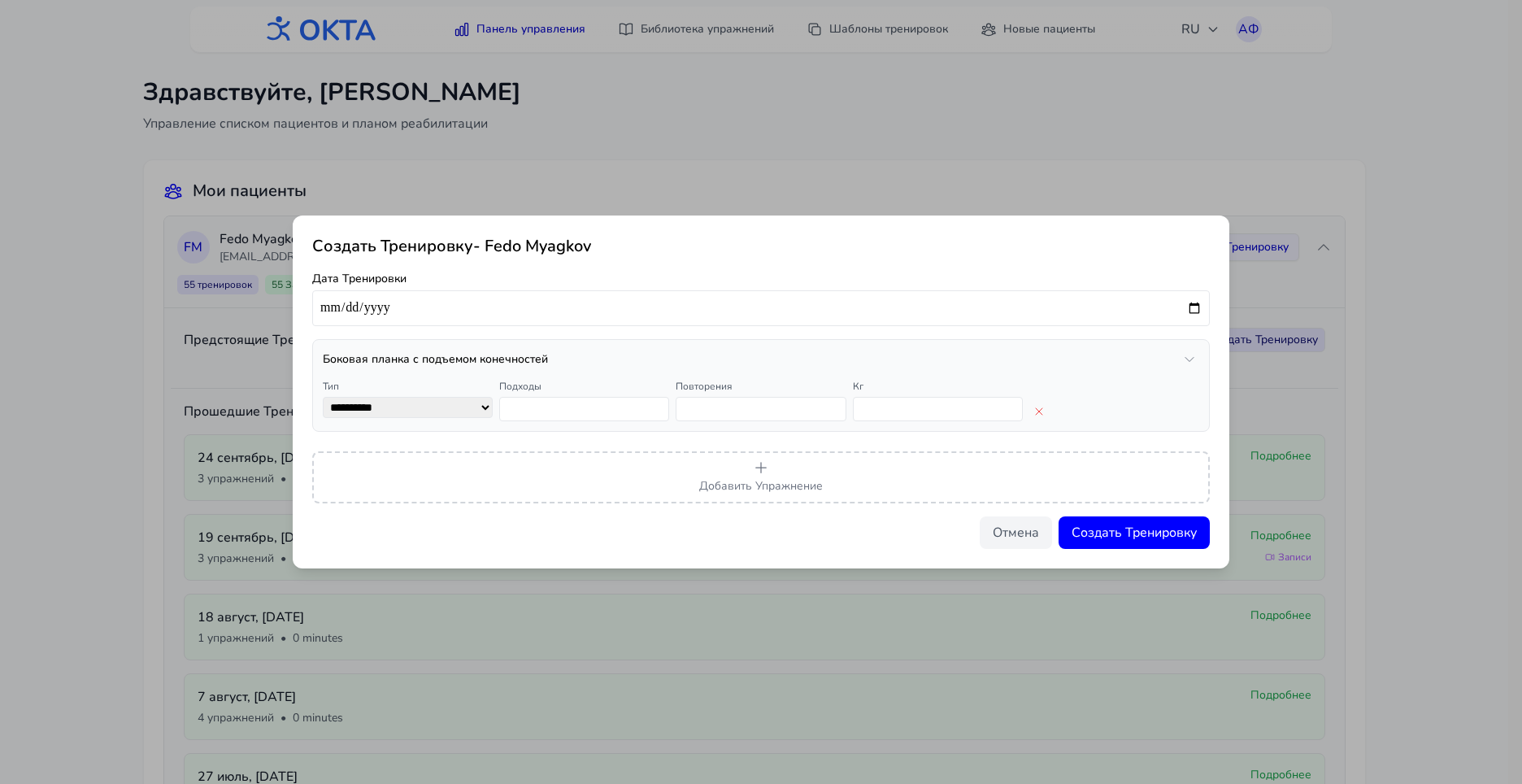
click at [463, 301] on input "date" at bounding box center [761, 308] width 897 height 35
click at [1194, 304] on input "date" at bounding box center [761, 308] width 897 height 35
type input "**********"
click at [822, 476] on button "Добавить Упражнение" at bounding box center [761, 478] width 897 height 52
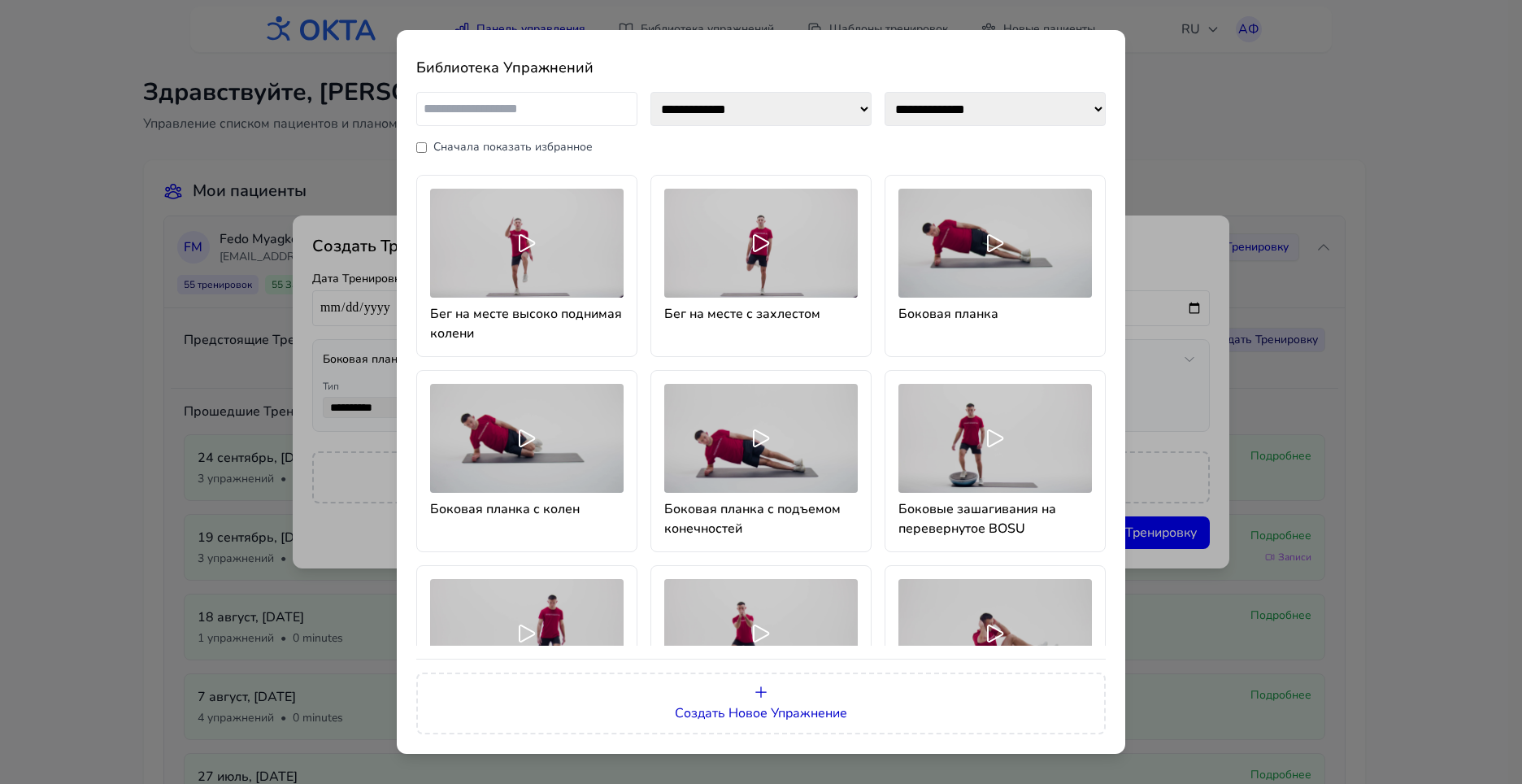
click at [927, 439] on div at bounding box center [994, 438] width 193 height 109
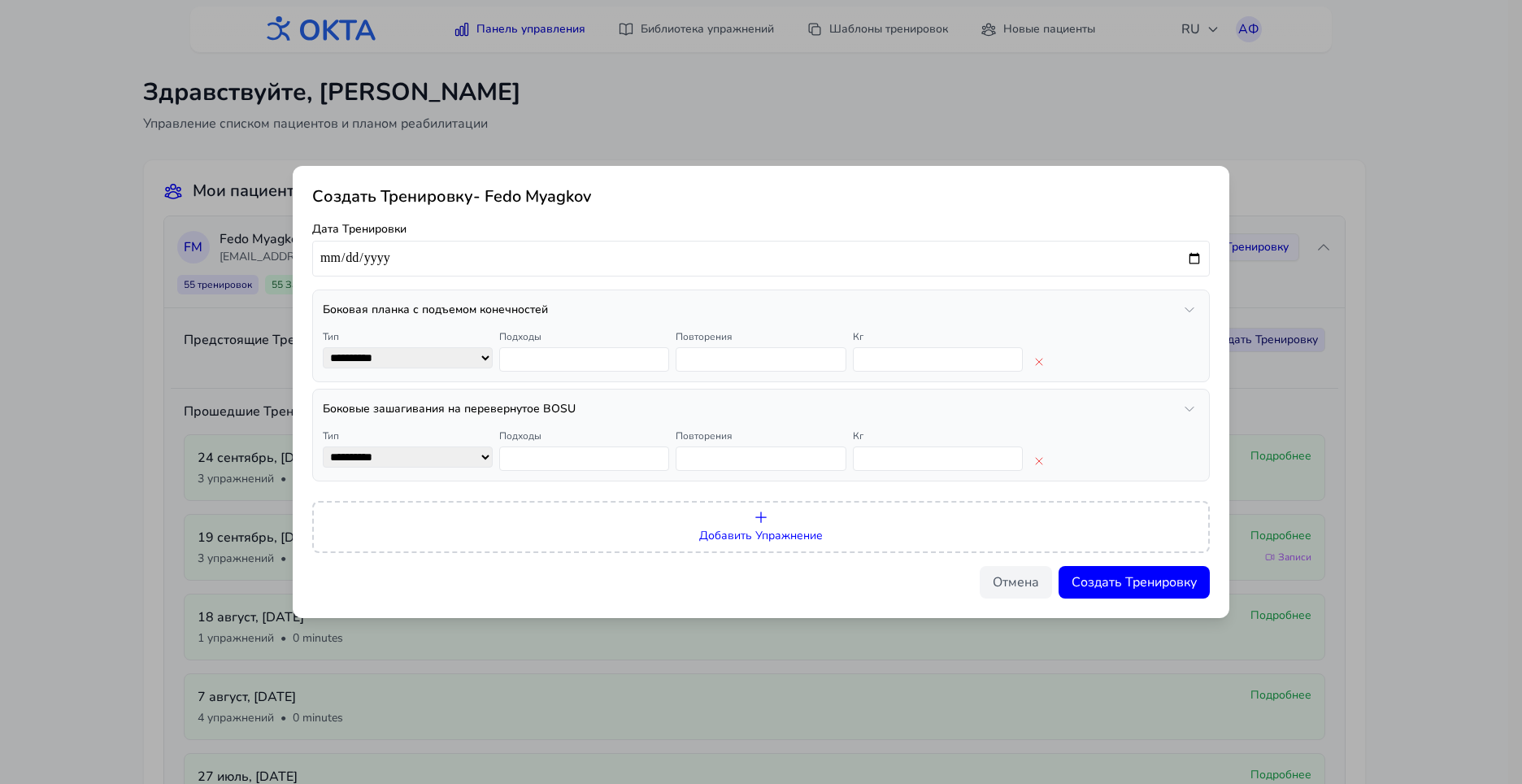
click at [780, 521] on button "Добавить Упражнение" at bounding box center [761, 527] width 897 height 52
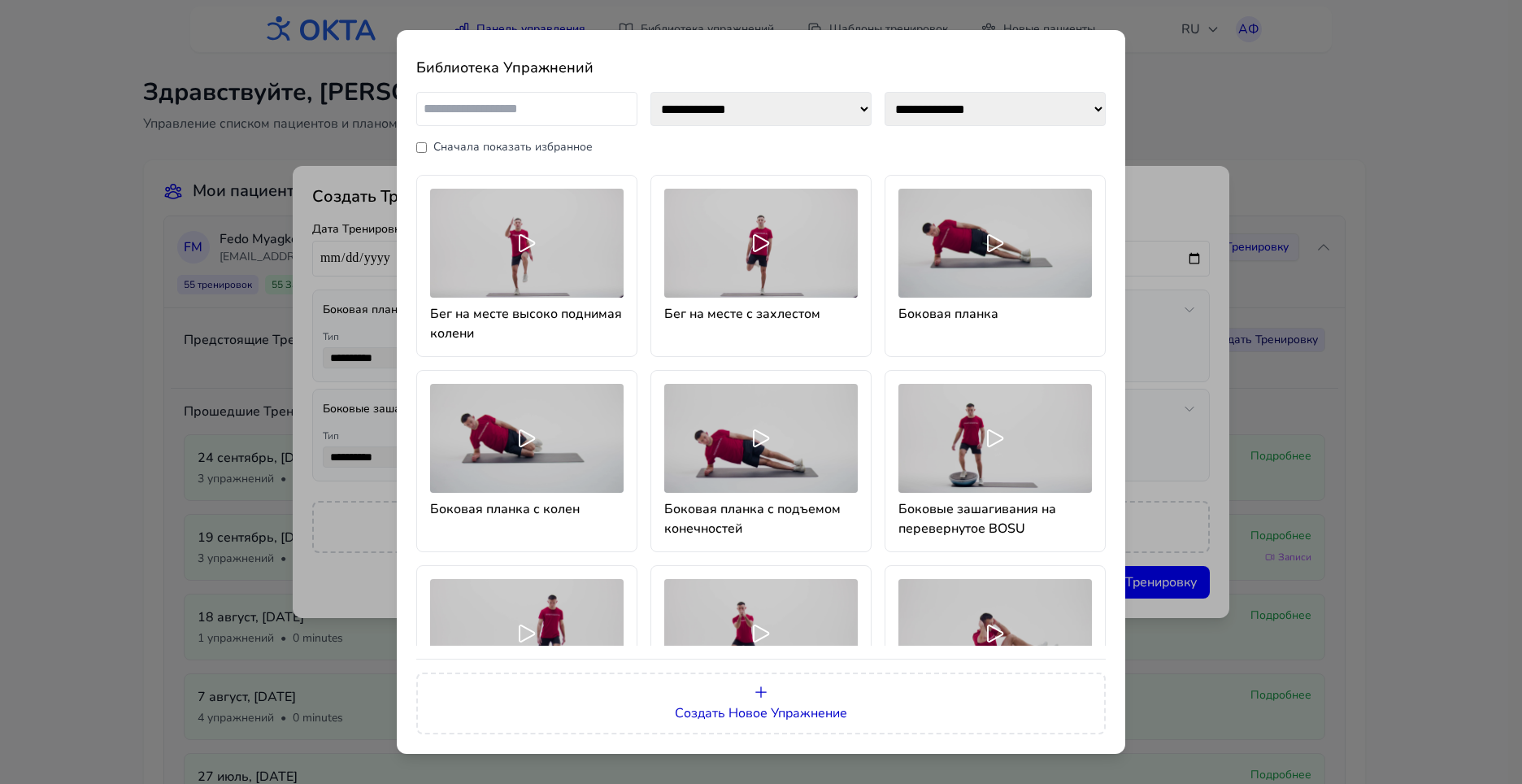
click at [1095, 107] on select "**********" at bounding box center [995, 109] width 221 height 34
click at [851, 116] on select "**********" at bounding box center [761, 109] width 221 height 34
click at [1052, 114] on select "**********" at bounding box center [995, 109] width 221 height 34
click at [854, 110] on select "**********" at bounding box center [761, 109] width 221 height 34
click at [912, 144] on div "**********" at bounding box center [761, 123] width 690 height 63
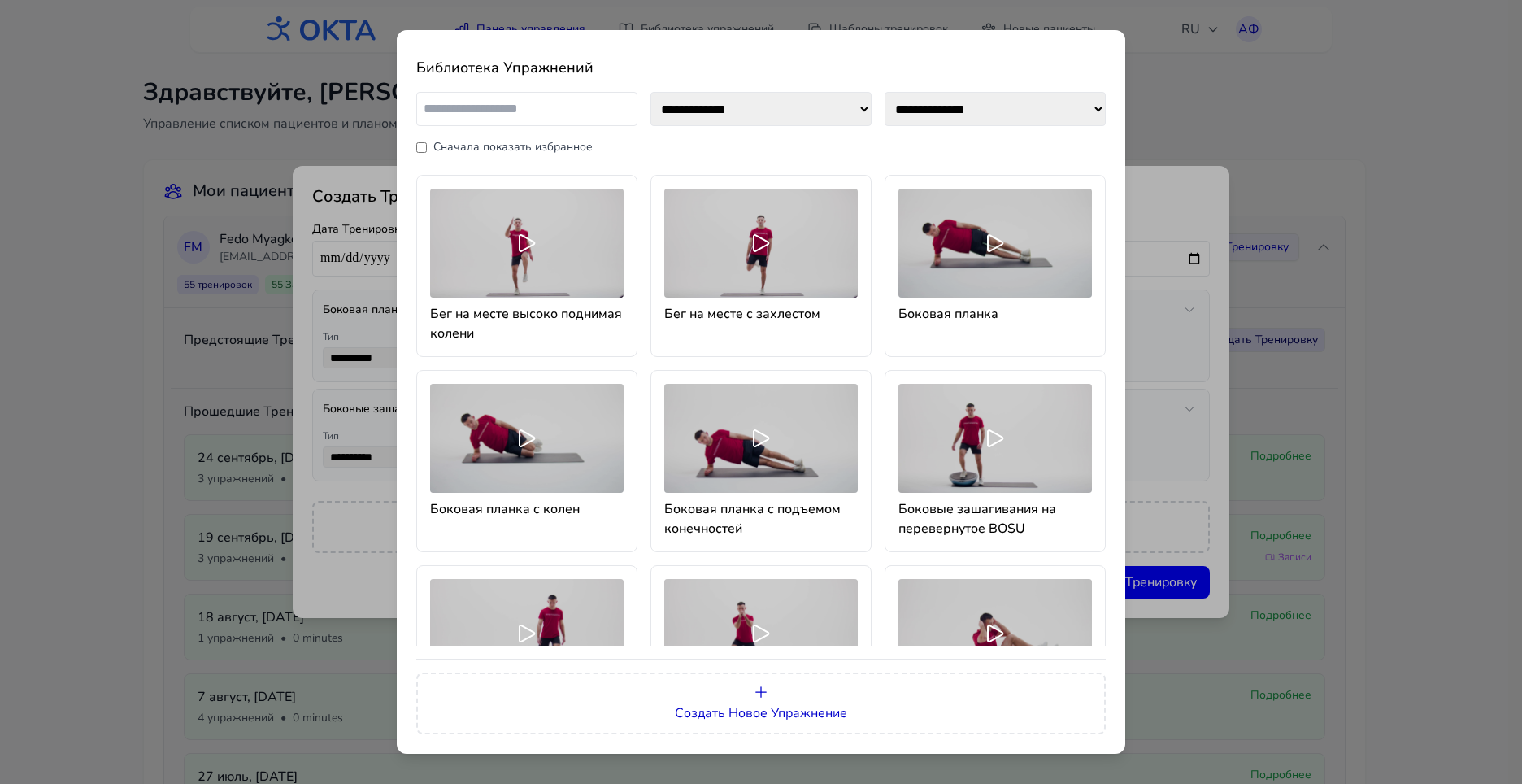
click at [1262, 93] on div "**********" at bounding box center [761, 392] width 1522 height 784
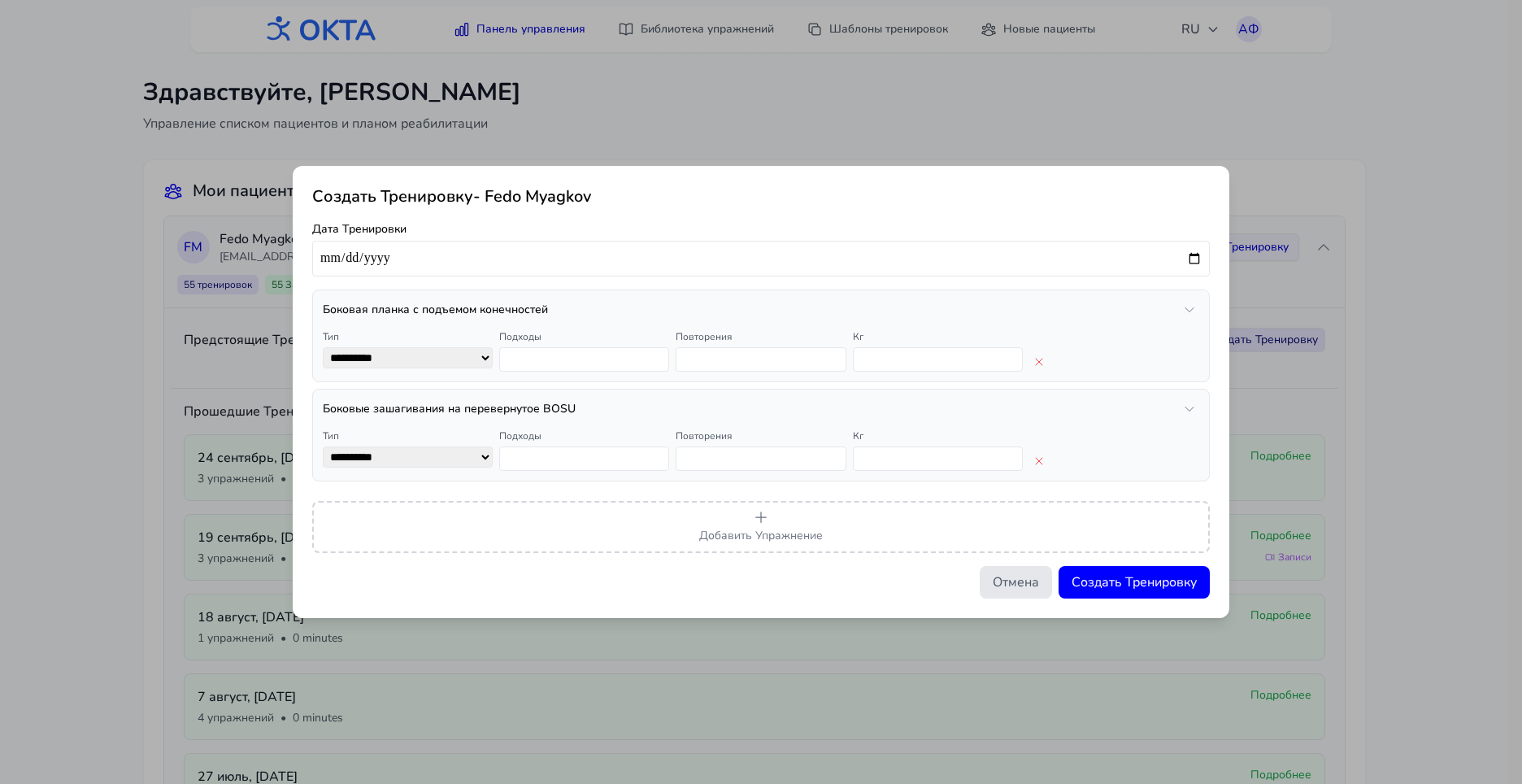
click at [1003, 587] on button "Отмена" at bounding box center [1016, 581] width 73 height 33
